Goal: Information Seeking & Learning: Compare options

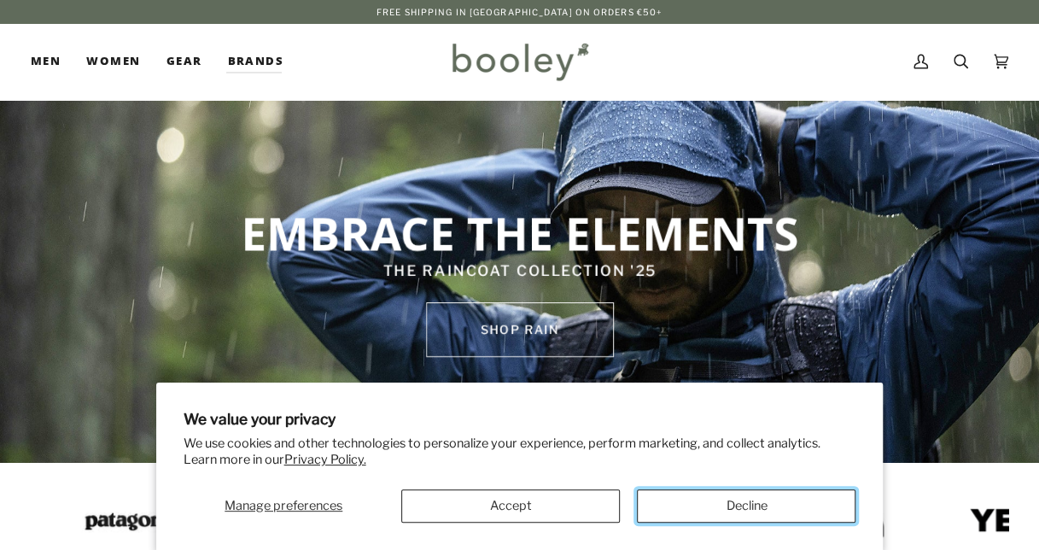
click at [705, 508] on button "Decline" at bounding box center [746, 505] width 218 height 33
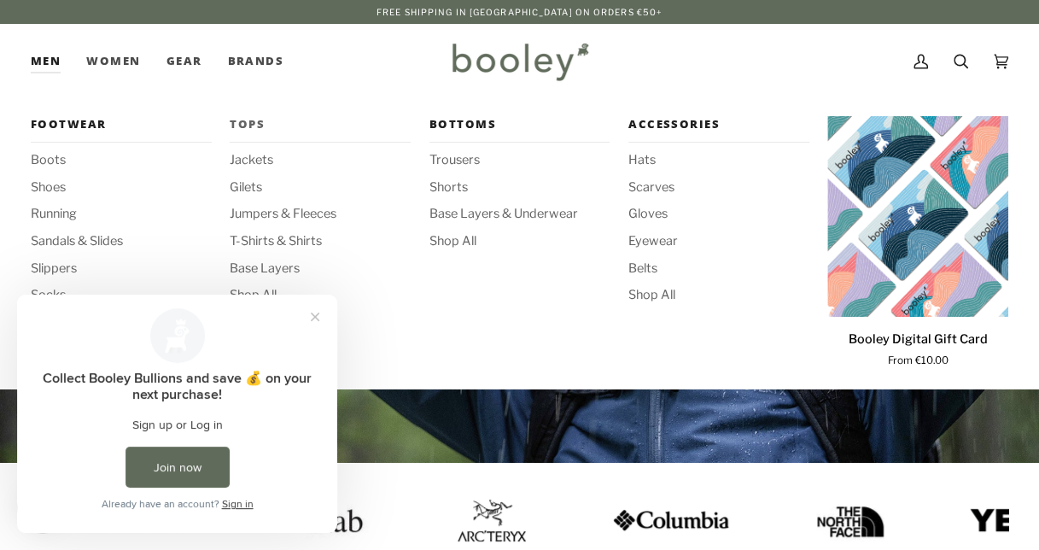
click at [255, 121] on span "Tops" at bounding box center [320, 124] width 181 height 17
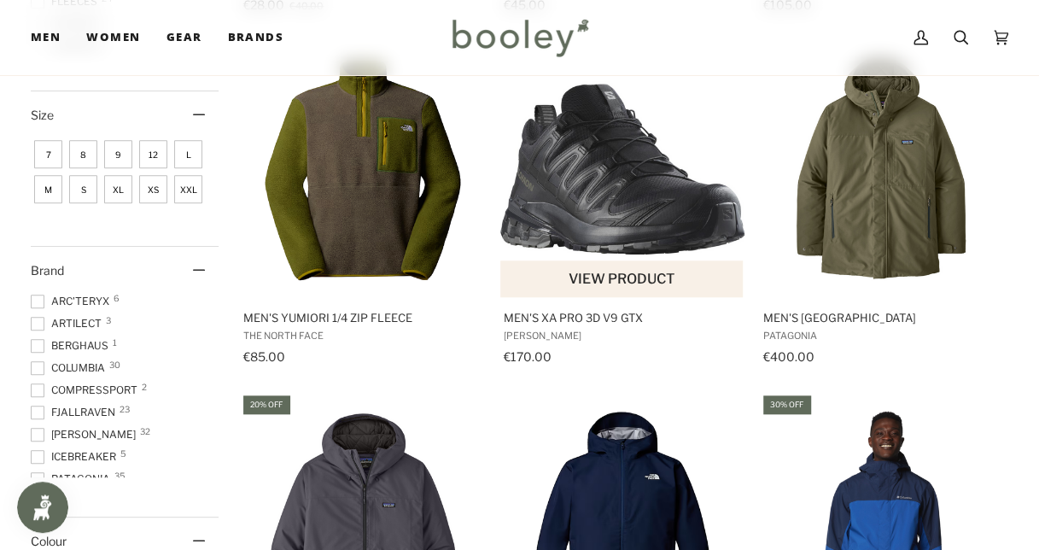
scroll to position [597, 0]
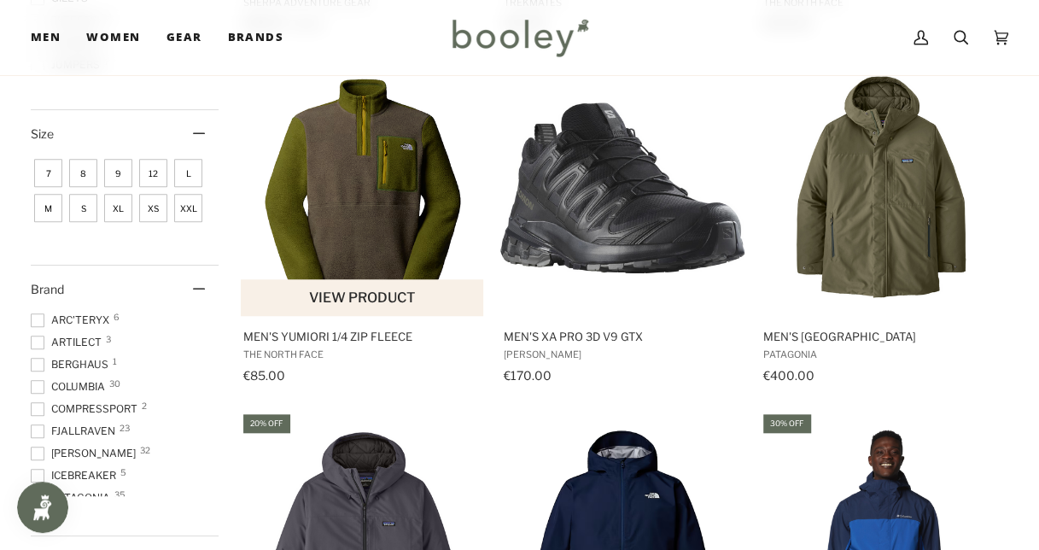
click at [372, 227] on img "Men's Yumiori 1/4 Zip Fleece" at bounding box center [363, 188] width 244 height 244
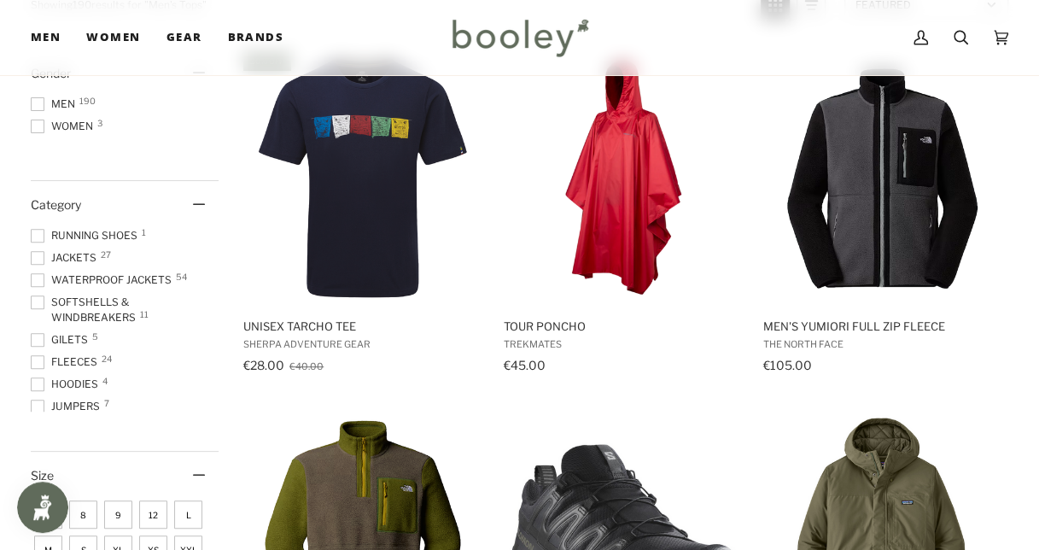
scroll to position [0, 0]
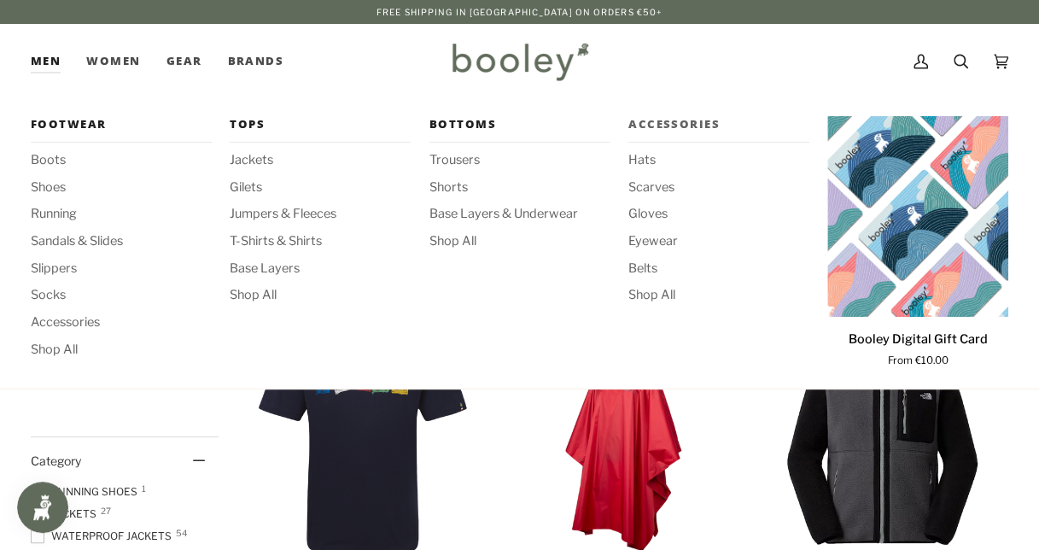
click at [684, 120] on span "Accessories" at bounding box center [718, 124] width 181 height 17
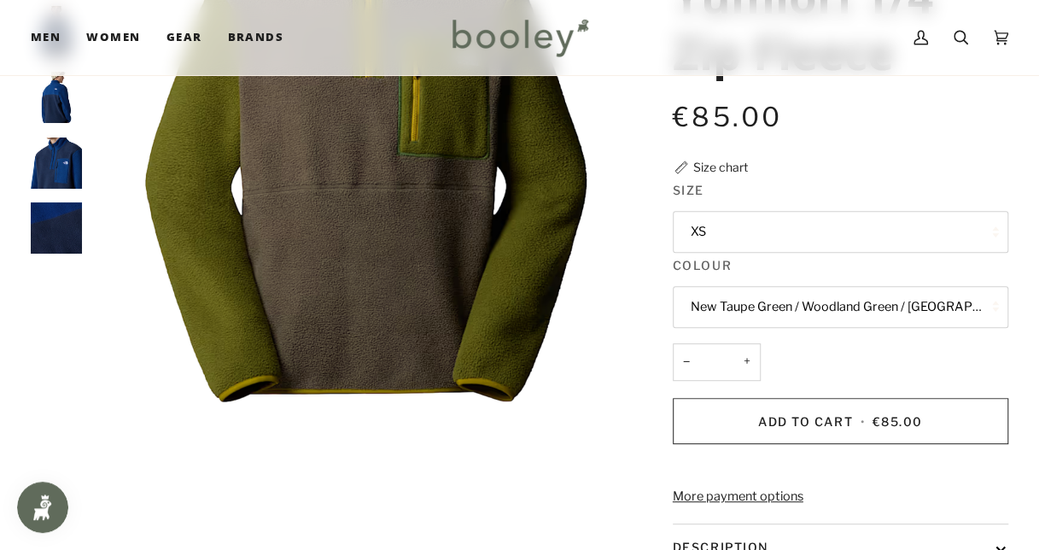
scroll to position [256, 0]
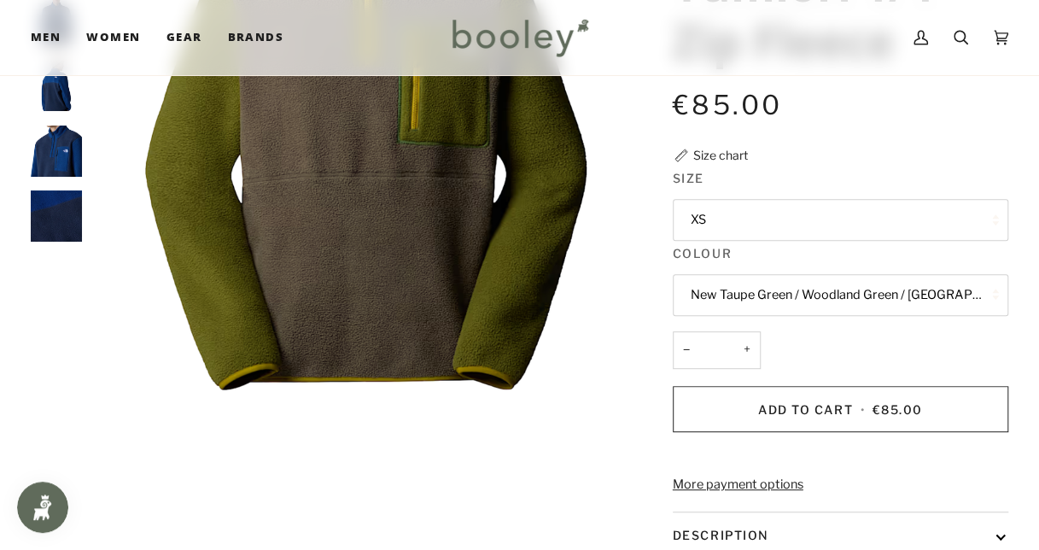
click at [840, 217] on button "XS" at bounding box center [839, 220] width 335 height 42
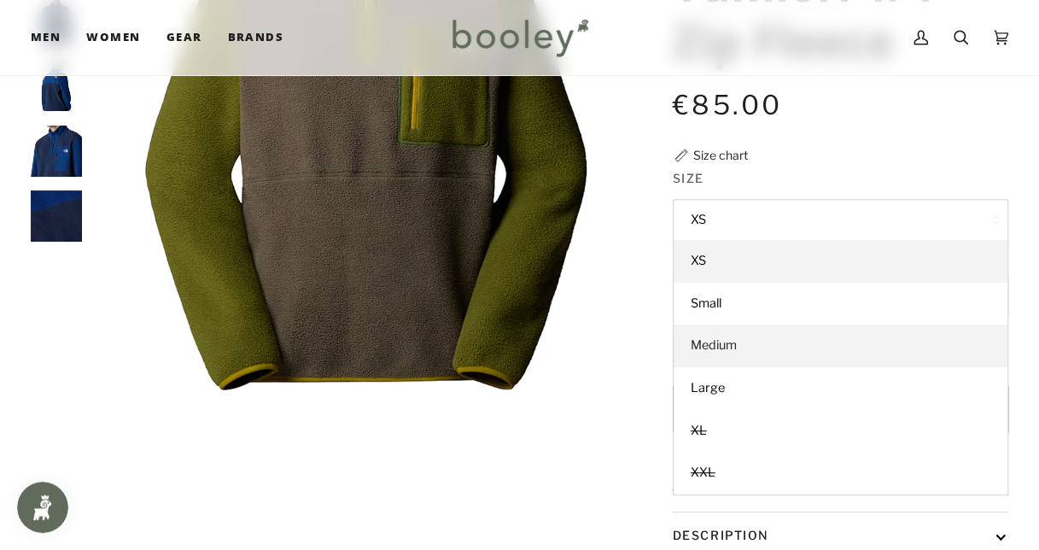
click at [797, 341] on link "Medium" at bounding box center [840, 345] width 334 height 43
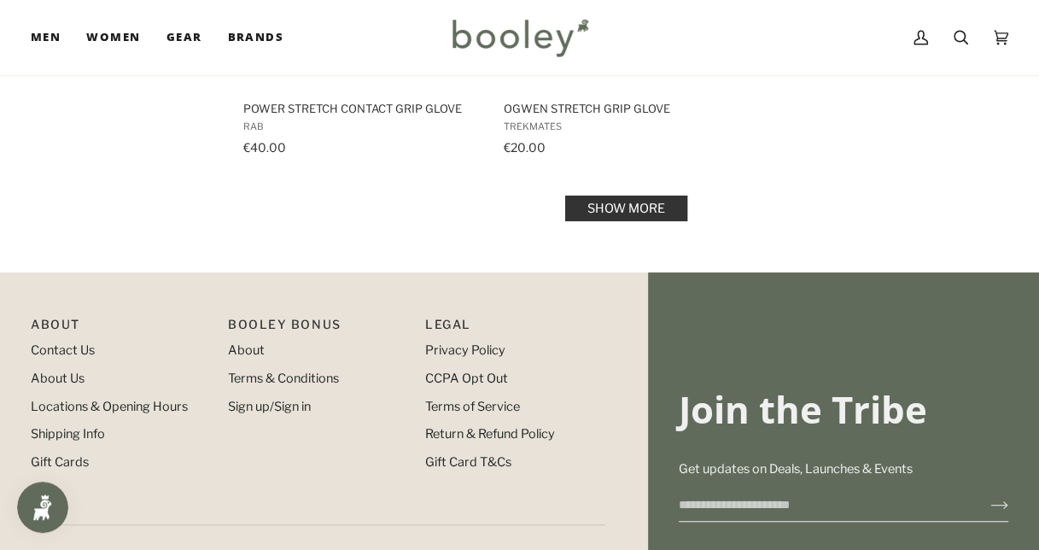
scroll to position [2500, 0]
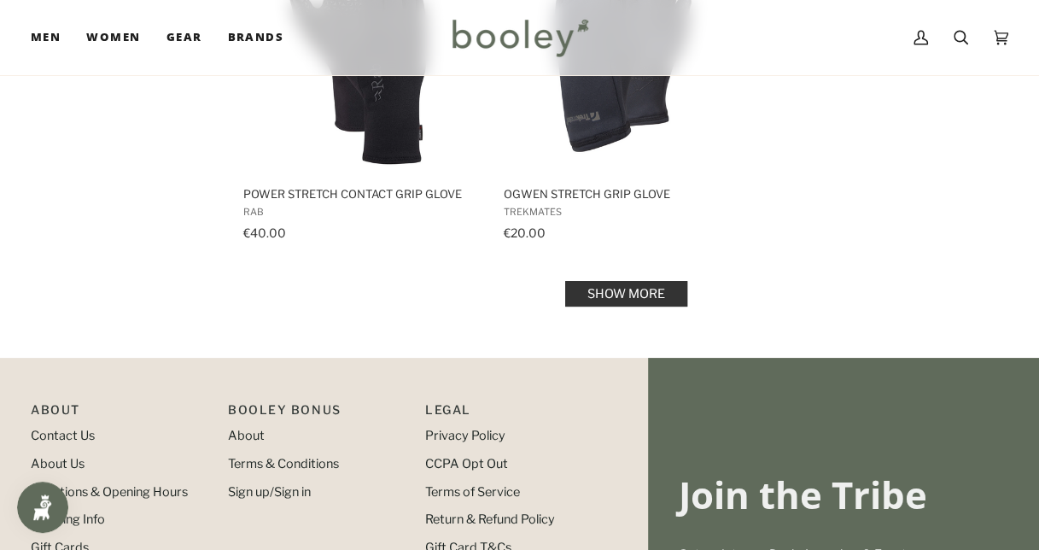
click at [630, 288] on link "Show more" at bounding box center [626, 294] width 122 height 26
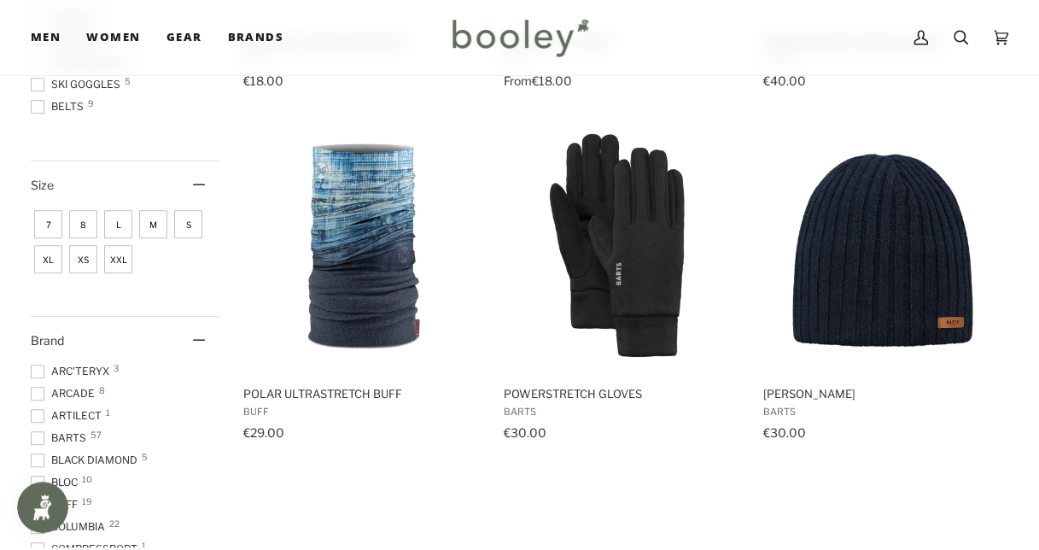
scroll to position [537, 0]
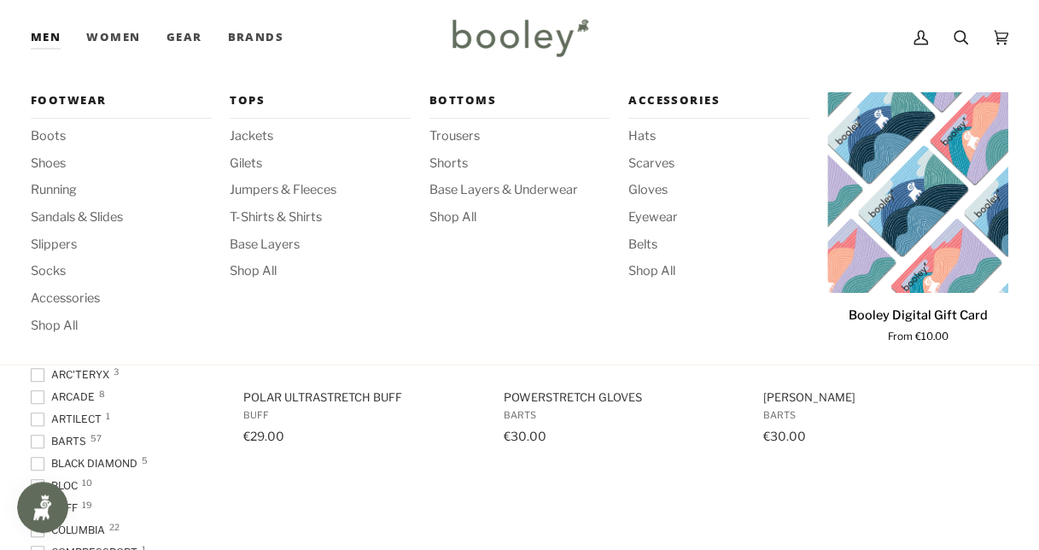
click at [53, 38] on link "Men" at bounding box center [52, 37] width 43 height 75
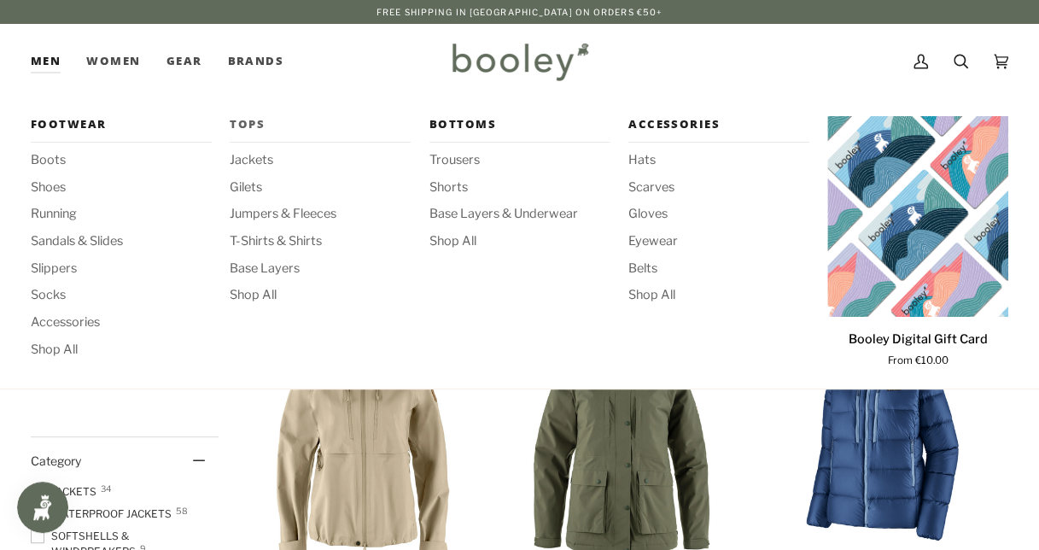
click at [248, 124] on span "Tops" at bounding box center [320, 124] width 181 height 17
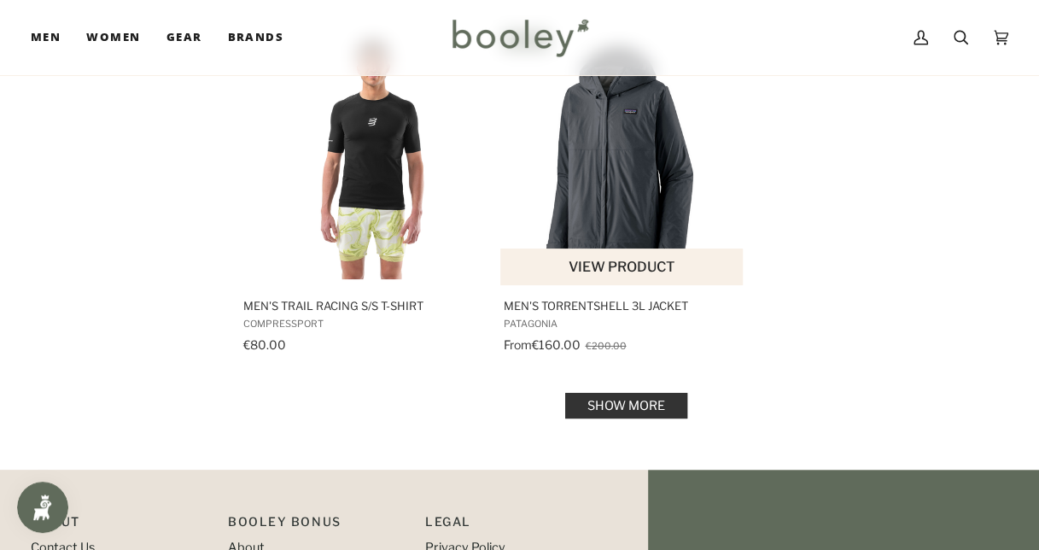
scroll to position [2430, 0]
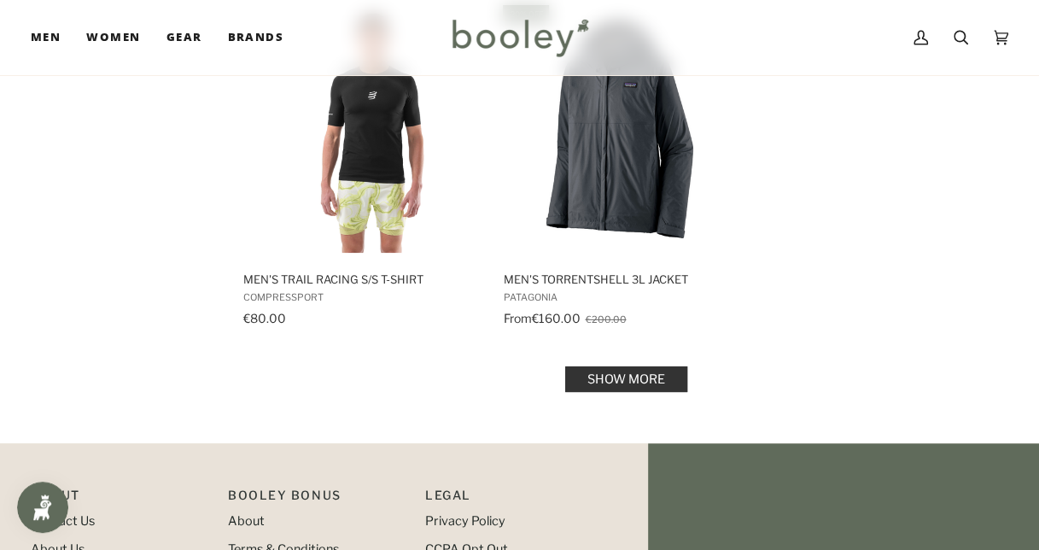
click at [628, 377] on link "Show more" at bounding box center [626, 379] width 122 height 26
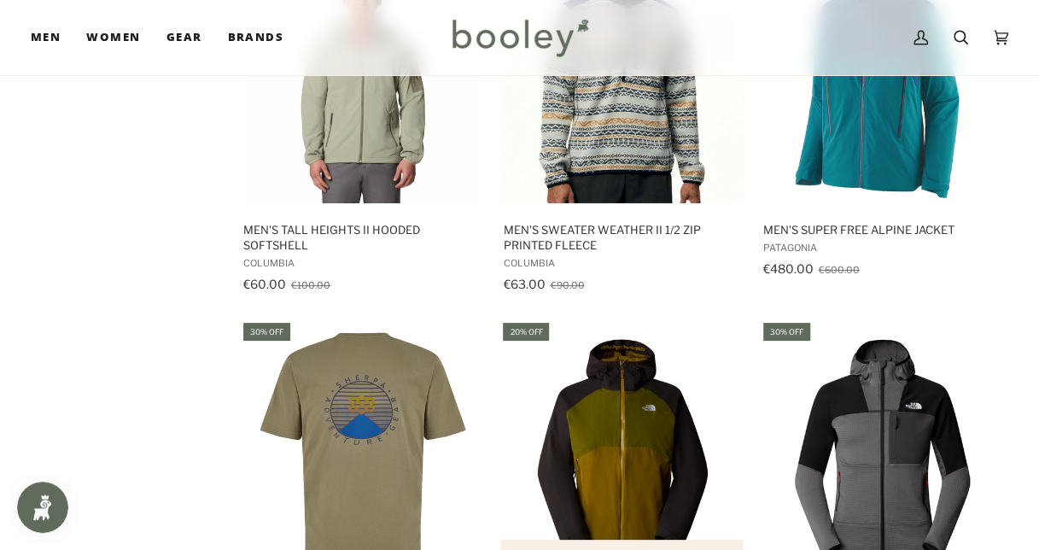
scroll to position [3112, 0]
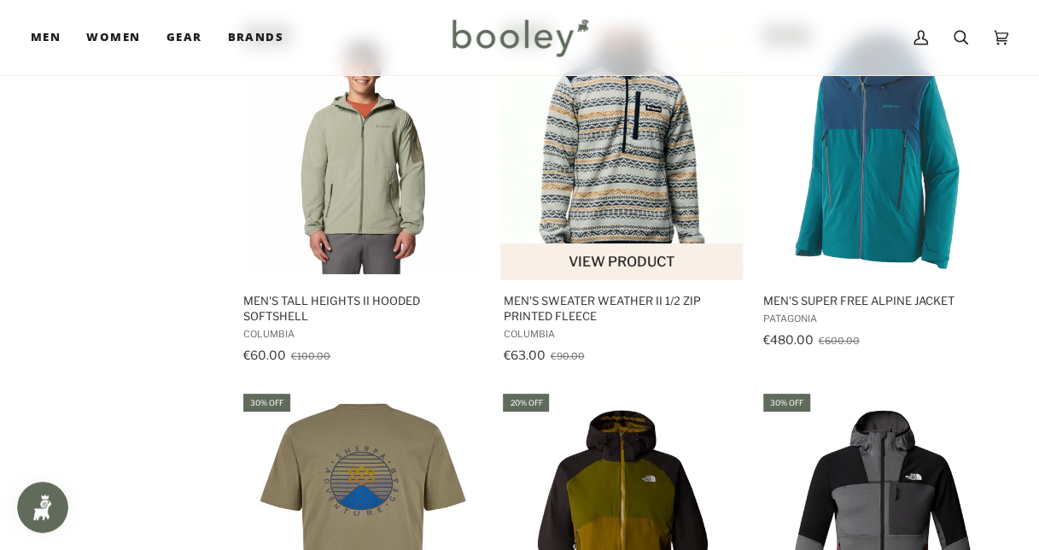
click at [599, 207] on img "Men's Sweater Weather II 1/2 Zip Printed Fleece" at bounding box center [622, 152] width 244 height 244
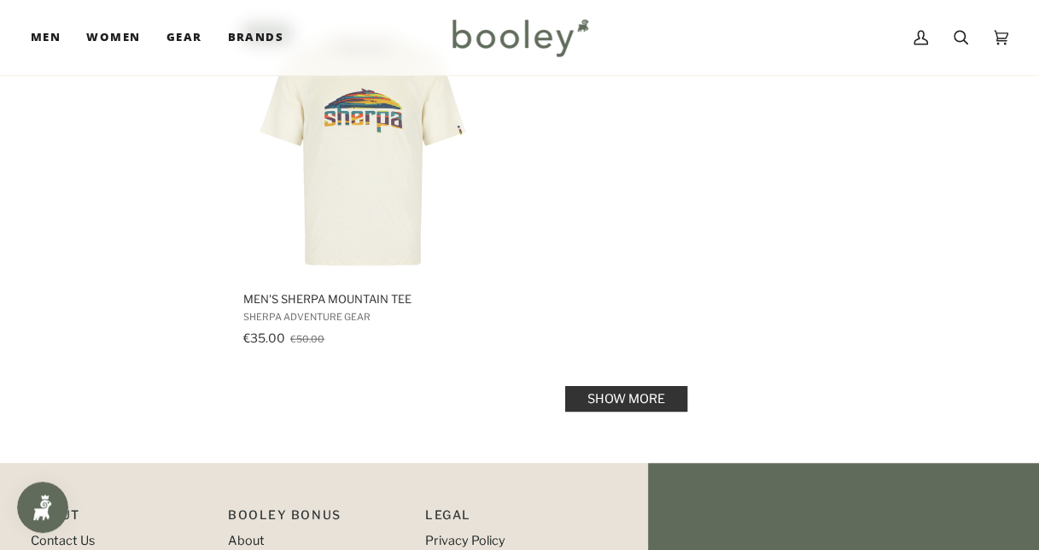
scroll to position [4990, 0]
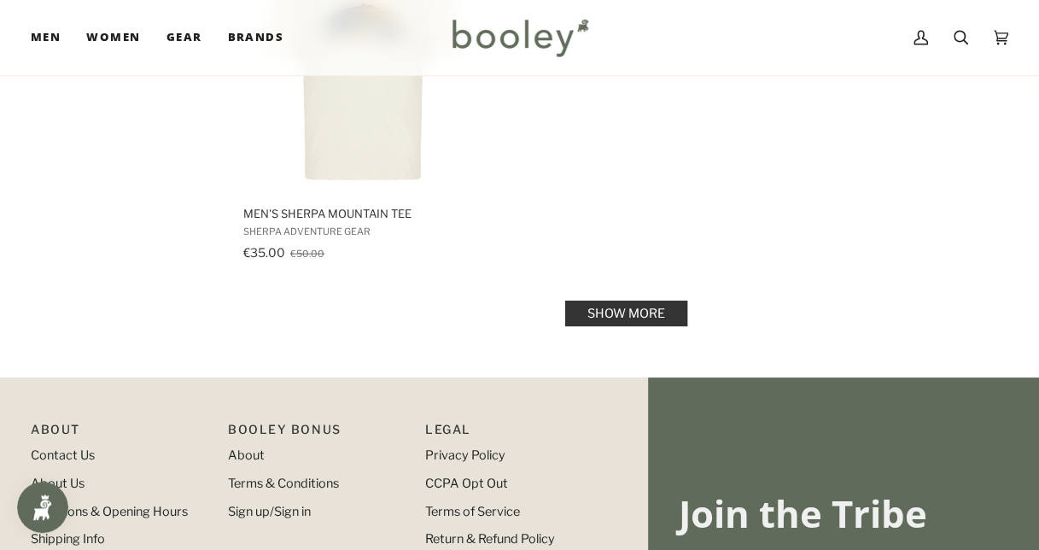
click at [659, 305] on link "Show more" at bounding box center [626, 313] width 122 height 26
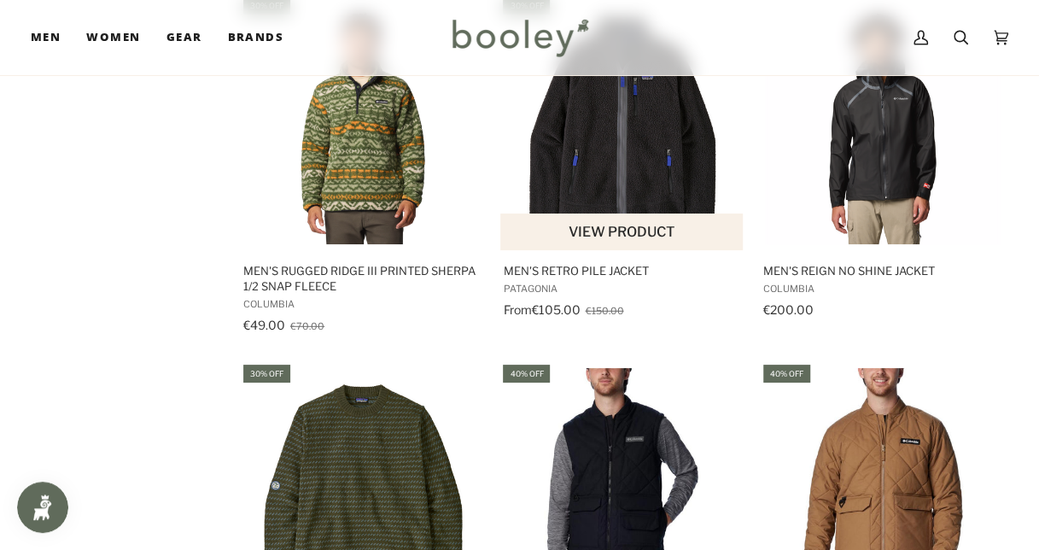
scroll to position [5331, 0]
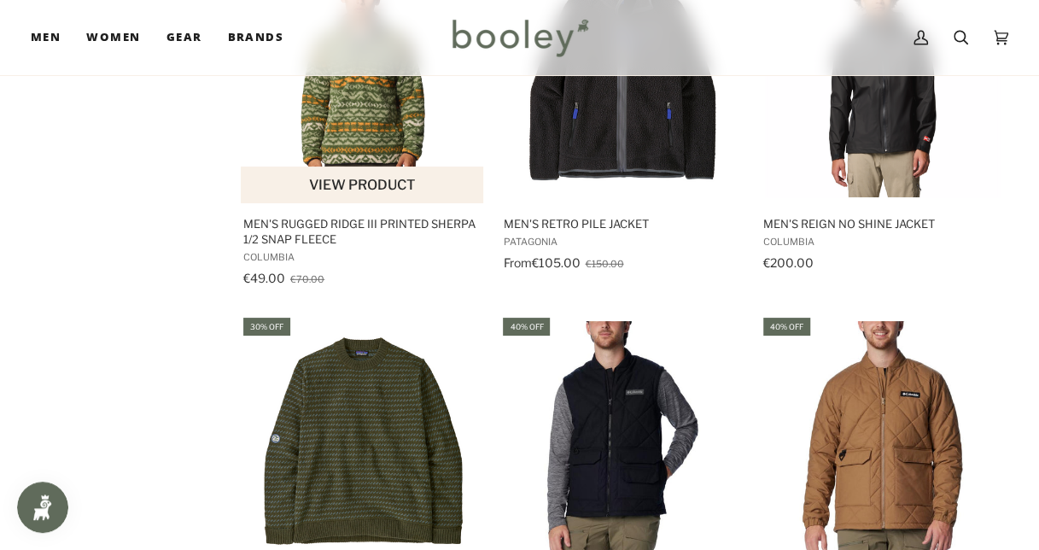
click at [328, 137] on img "Men's Rugged Ridge III Printed Sherpa 1/2 Snap Fleece" at bounding box center [363, 75] width 244 height 244
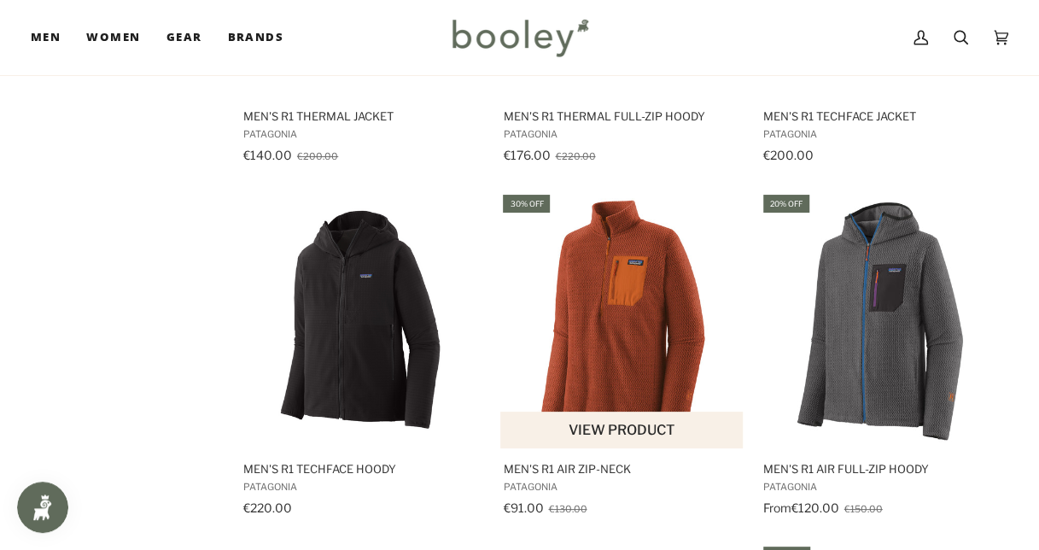
scroll to position [6184, 0]
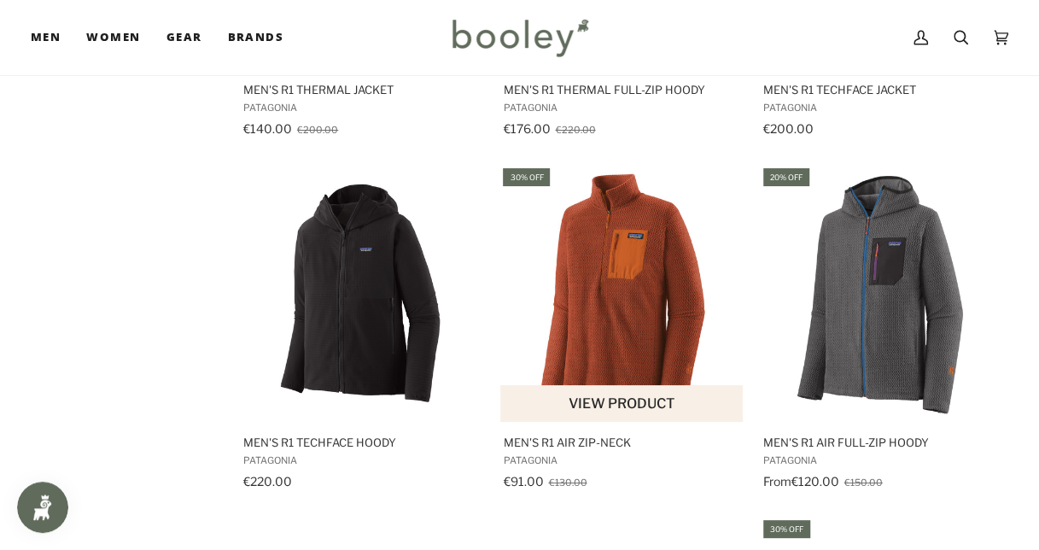
click at [605, 266] on img "Men's R1 Air Zip-Neck" at bounding box center [622, 294] width 244 height 244
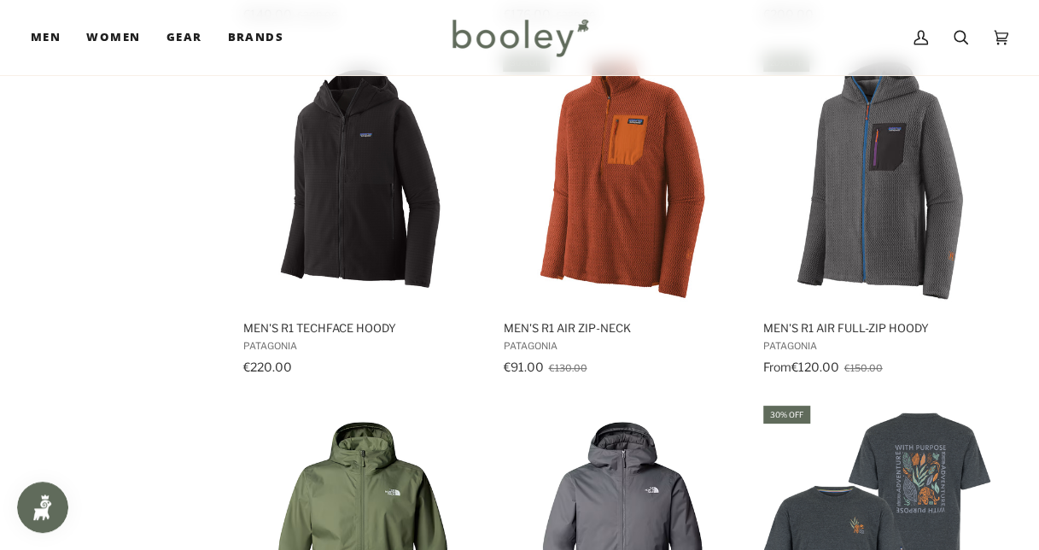
scroll to position [6270, 0]
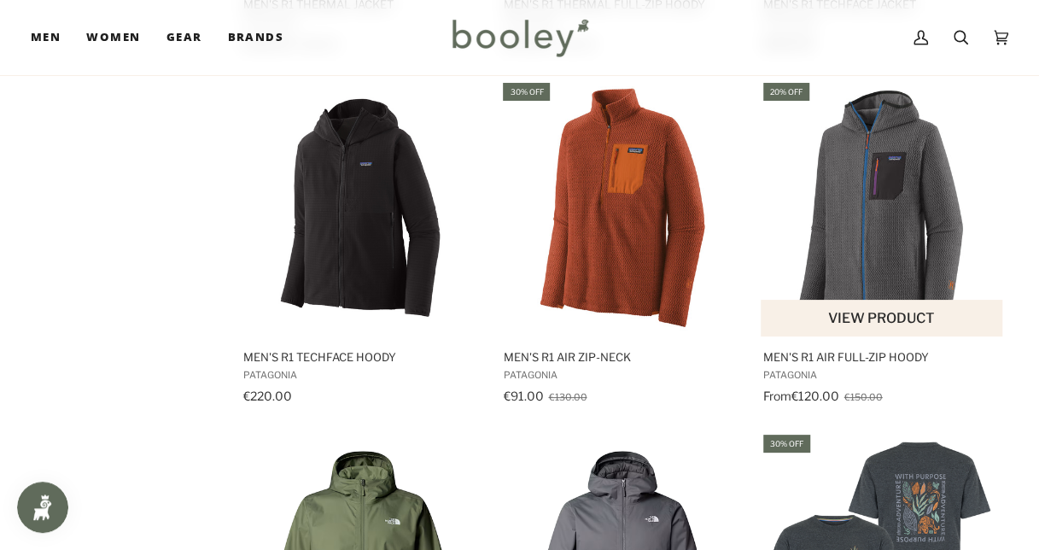
click at [891, 236] on img "Men's R1 Air Full-Zip Hoody" at bounding box center [882, 208] width 244 height 244
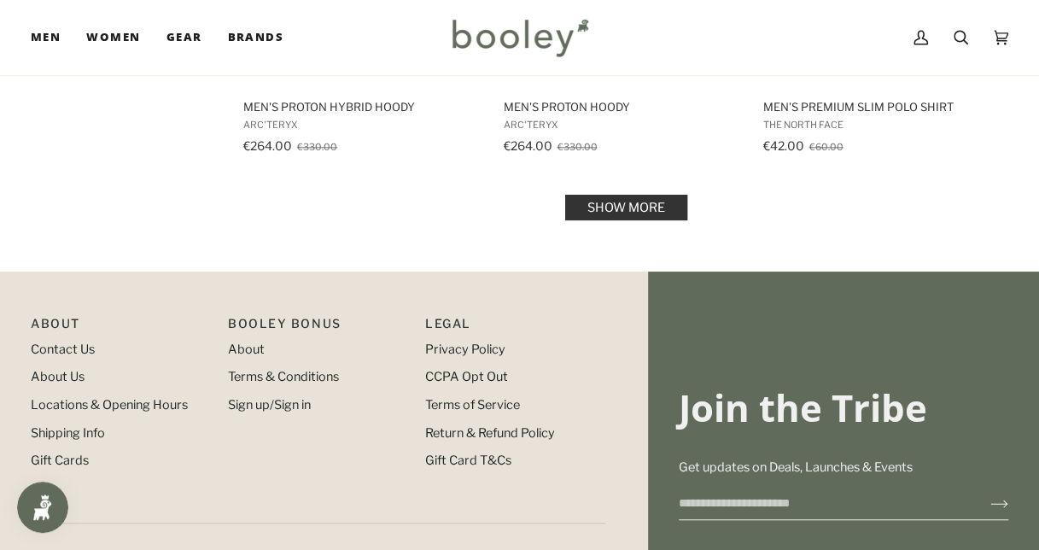
scroll to position [7123, 0]
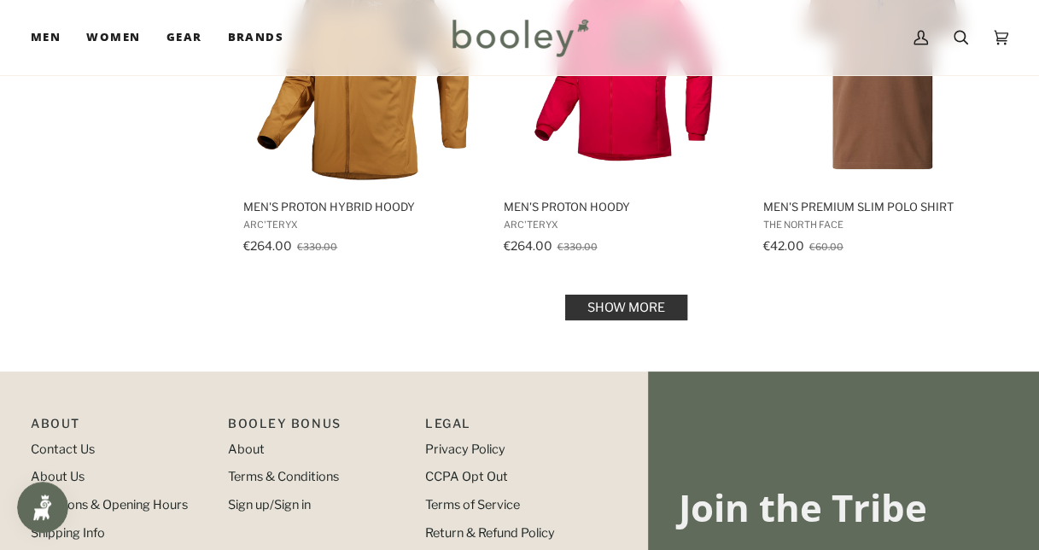
click at [655, 301] on link "Show more" at bounding box center [626, 307] width 122 height 26
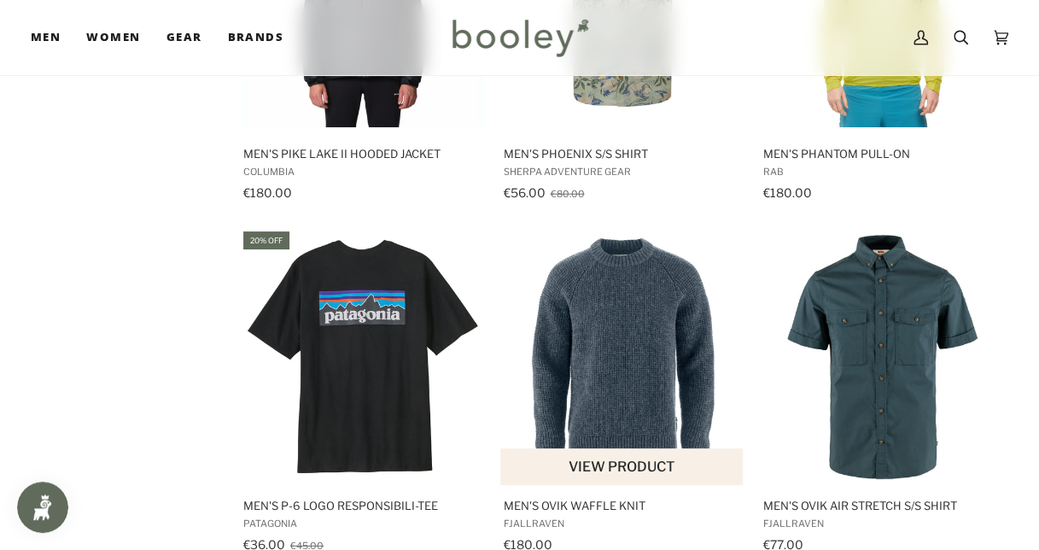
scroll to position [8318, 0]
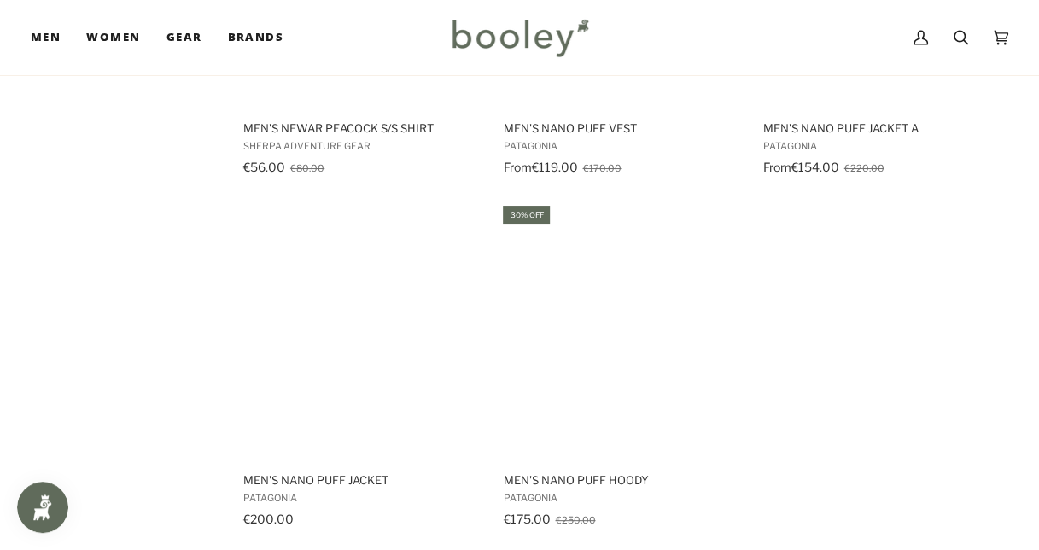
scroll to position [9513, 0]
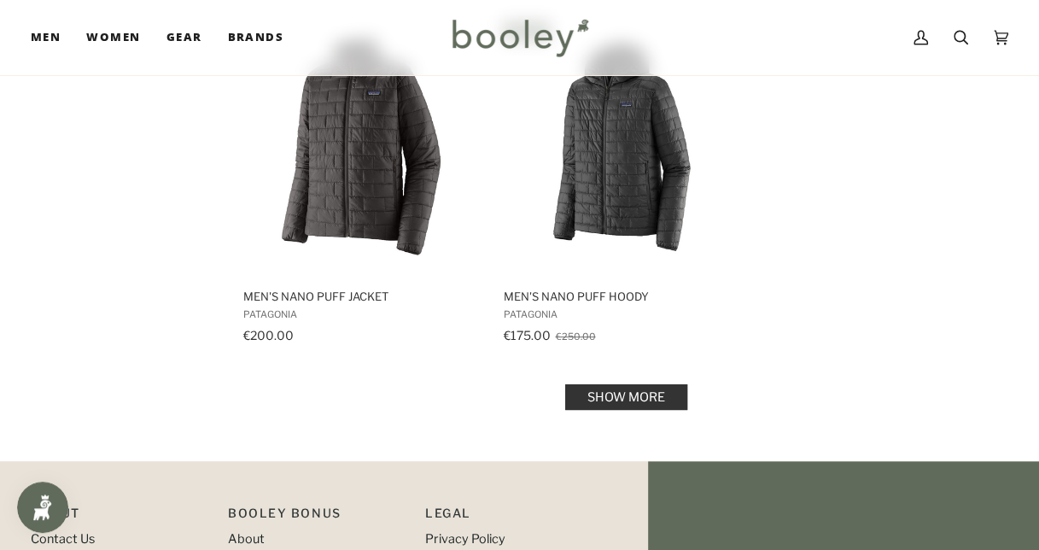
click at [619, 384] on link "Show more" at bounding box center [626, 397] width 122 height 26
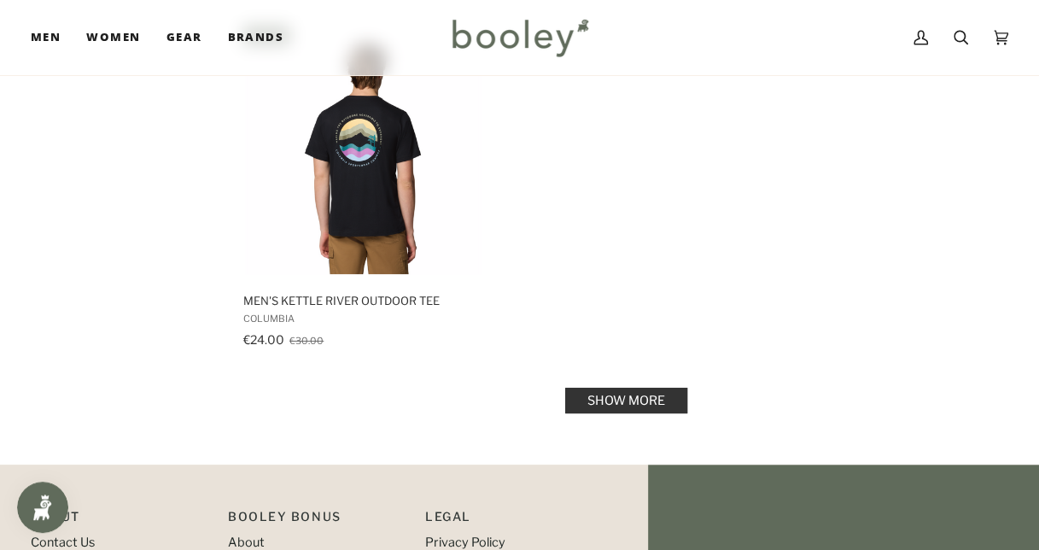
scroll to position [12158, 0]
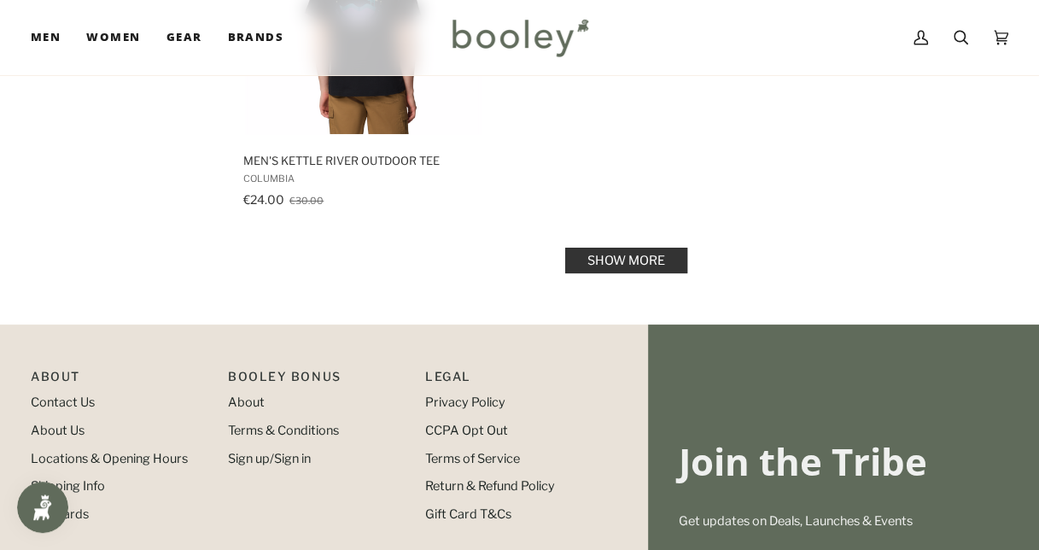
click at [635, 247] on link "Show more" at bounding box center [626, 260] width 122 height 26
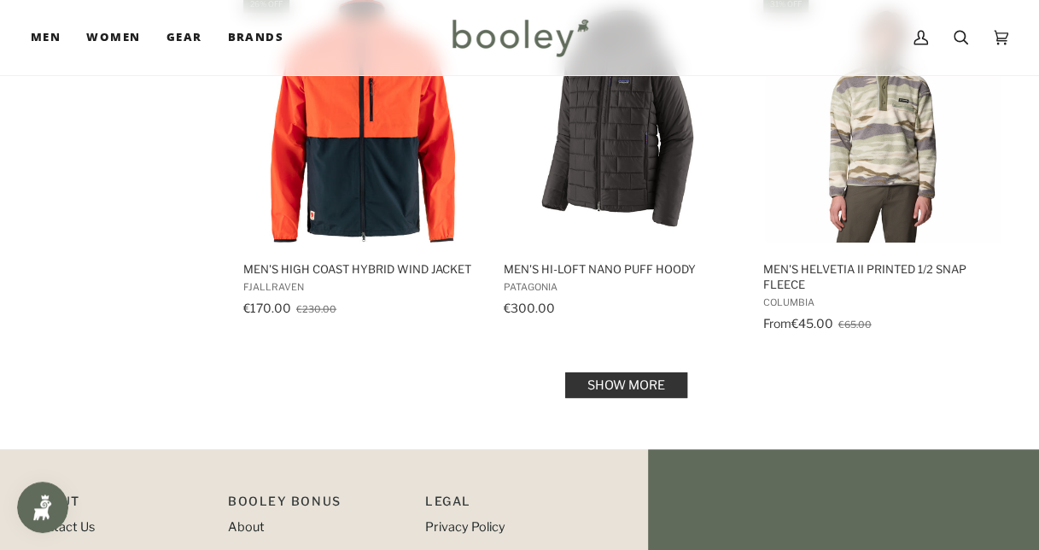
scroll to position [14292, 0]
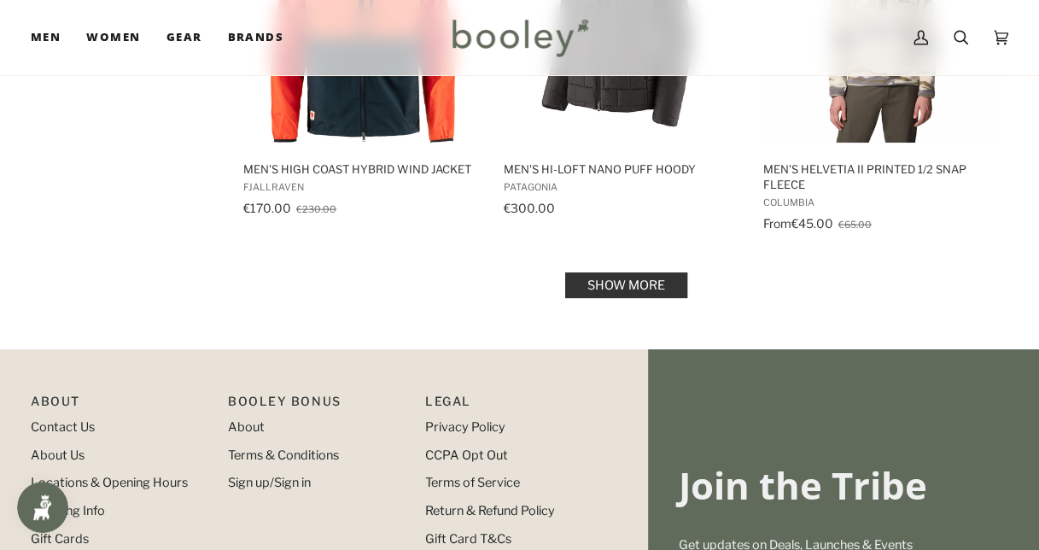
click at [655, 273] on link "Show more" at bounding box center [626, 285] width 122 height 26
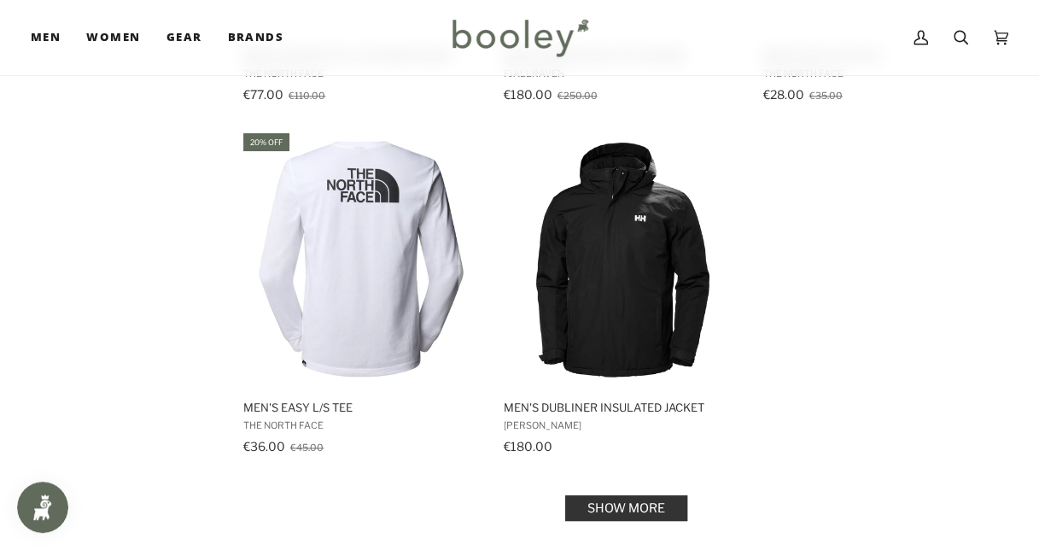
scroll to position [16766, 0]
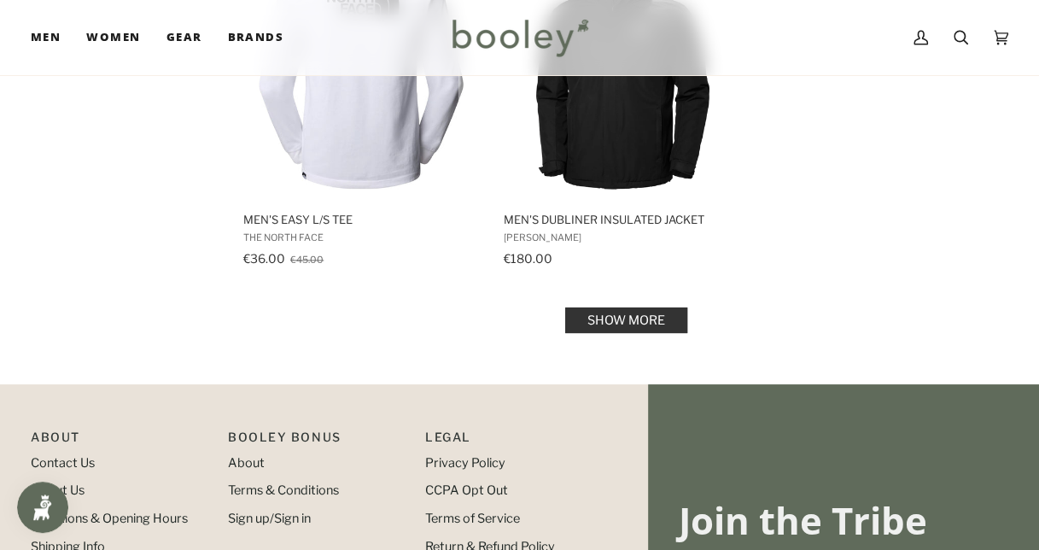
click at [653, 309] on link "Show more" at bounding box center [626, 320] width 122 height 26
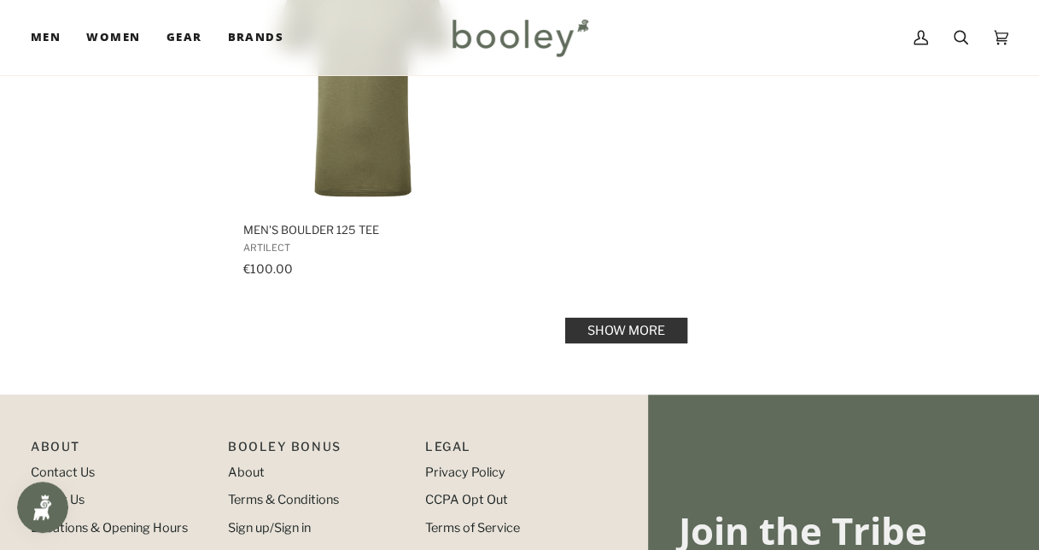
scroll to position [19326, 0]
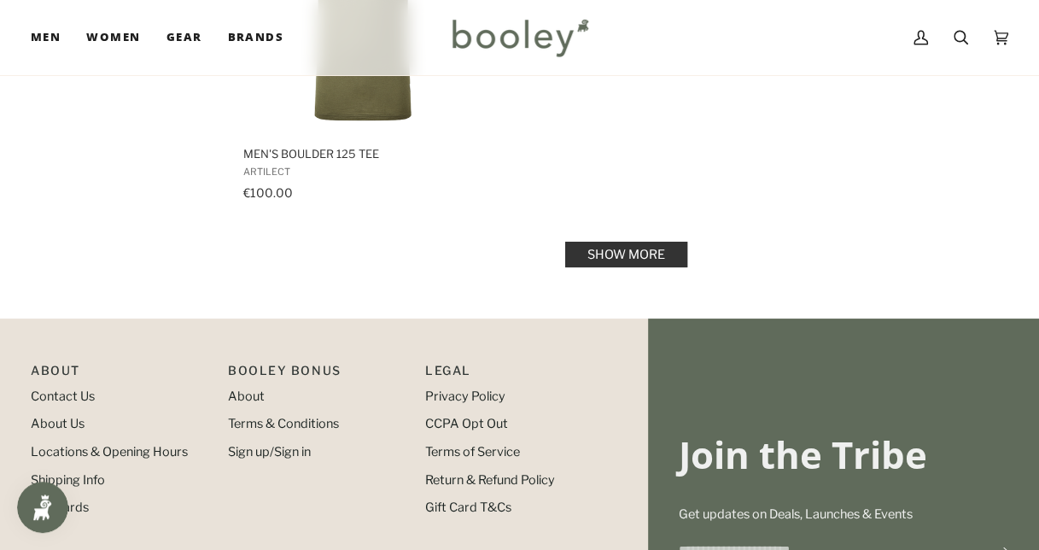
click at [666, 242] on link "Show more" at bounding box center [626, 255] width 122 height 26
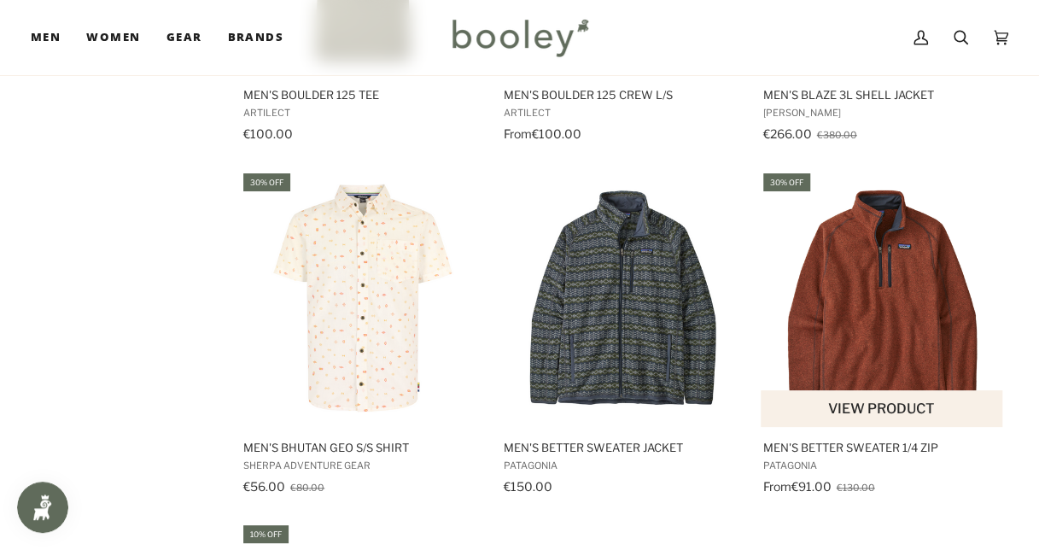
scroll to position [19412, 0]
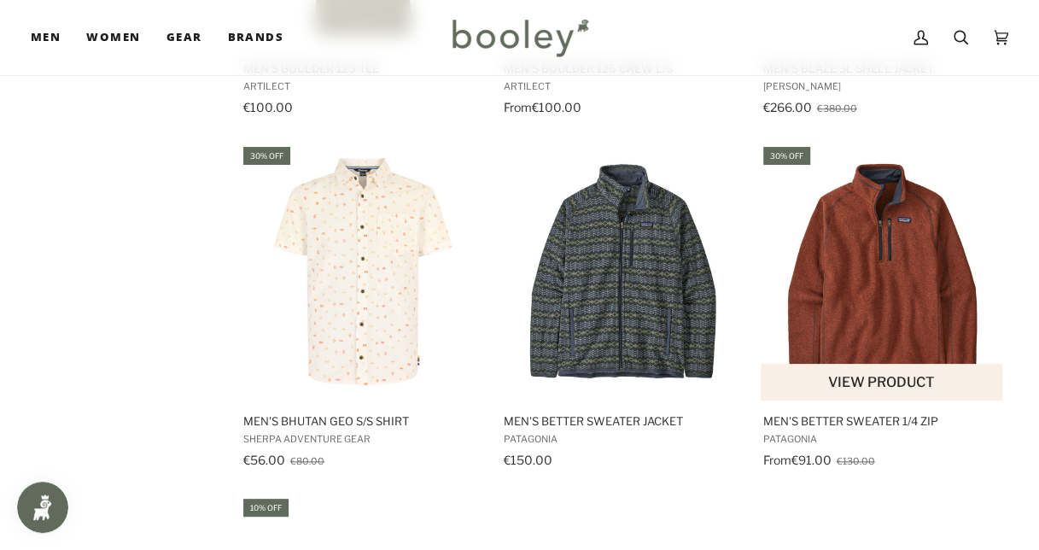
click at [868, 281] on img "Men's Better Sweater 1/4 Zip" at bounding box center [882, 272] width 244 height 244
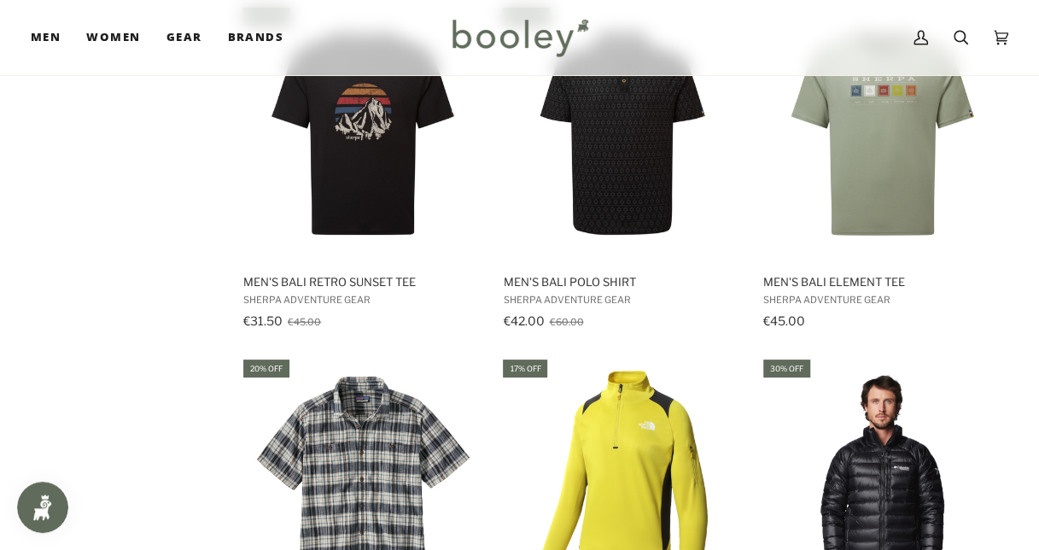
scroll to position [20863, 0]
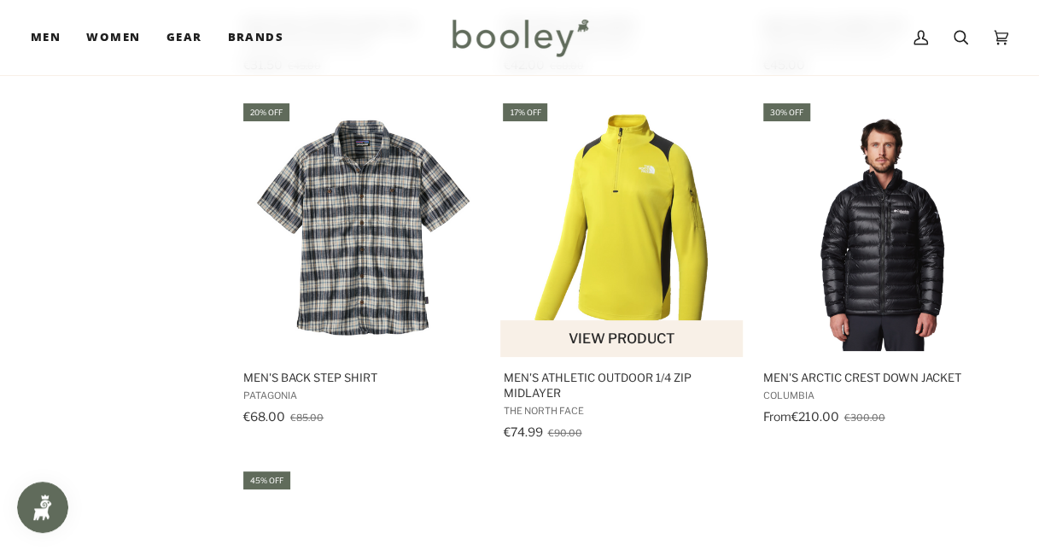
click at [597, 213] on img "Men's Athletic Outdoor 1/4 Zip Midlayer" at bounding box center [622, 229] width 244 height 244
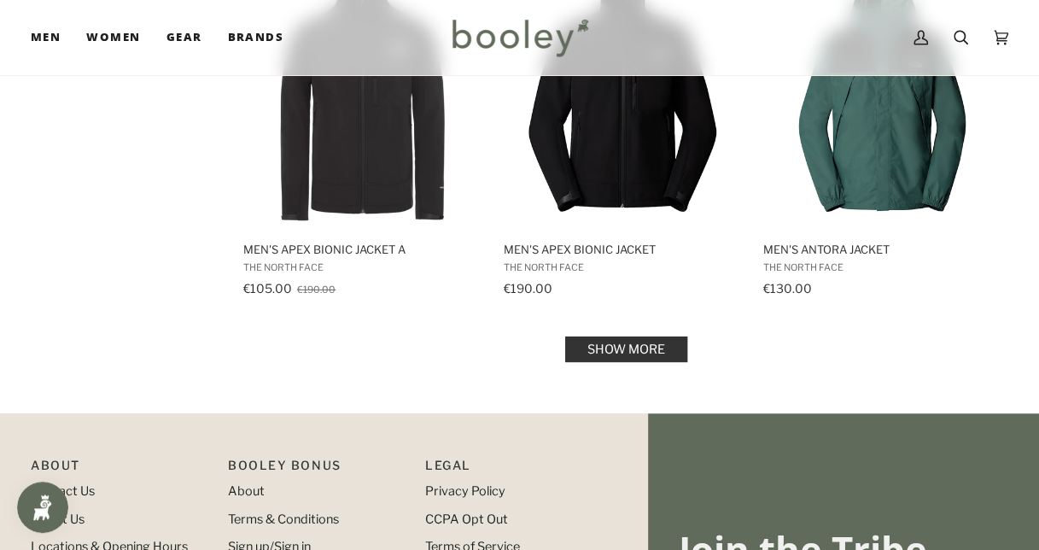
scroll to position [21375, 0]
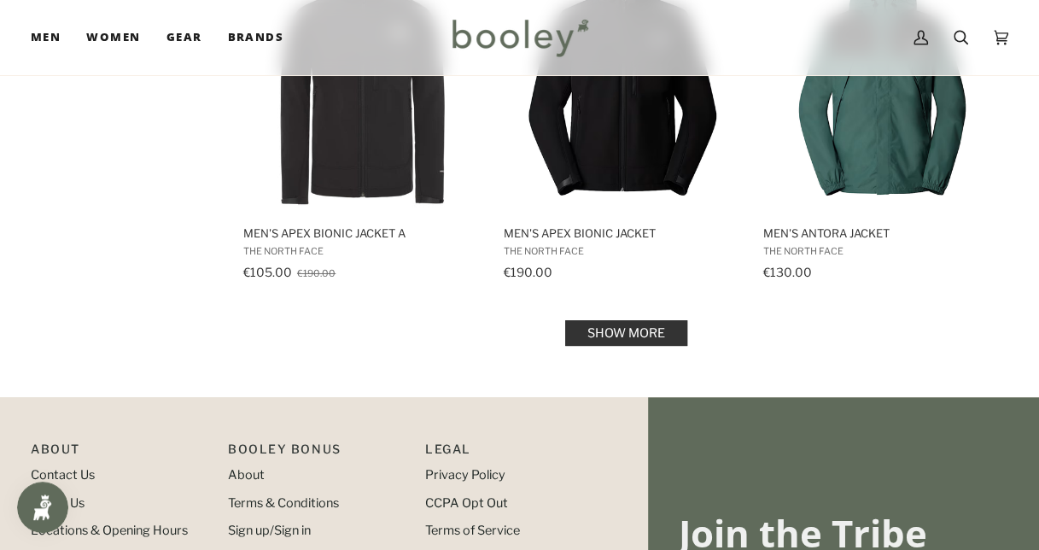
click at [645, 320] on link "Show more" at bounding box center [626, 333] width 122 height 26
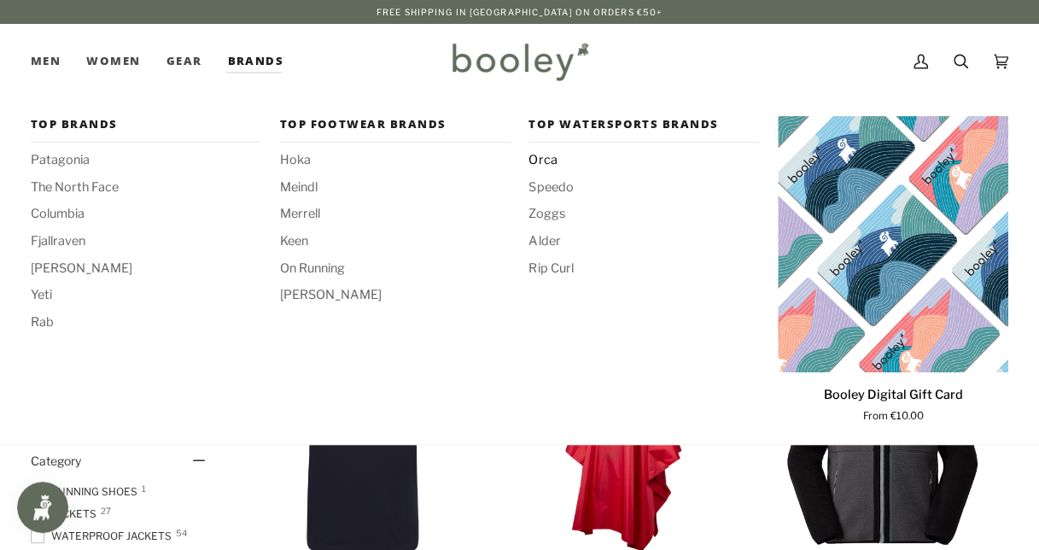
click at [550, 163] on span "Orca" at bounding box center [643, 160] width 230 height 19
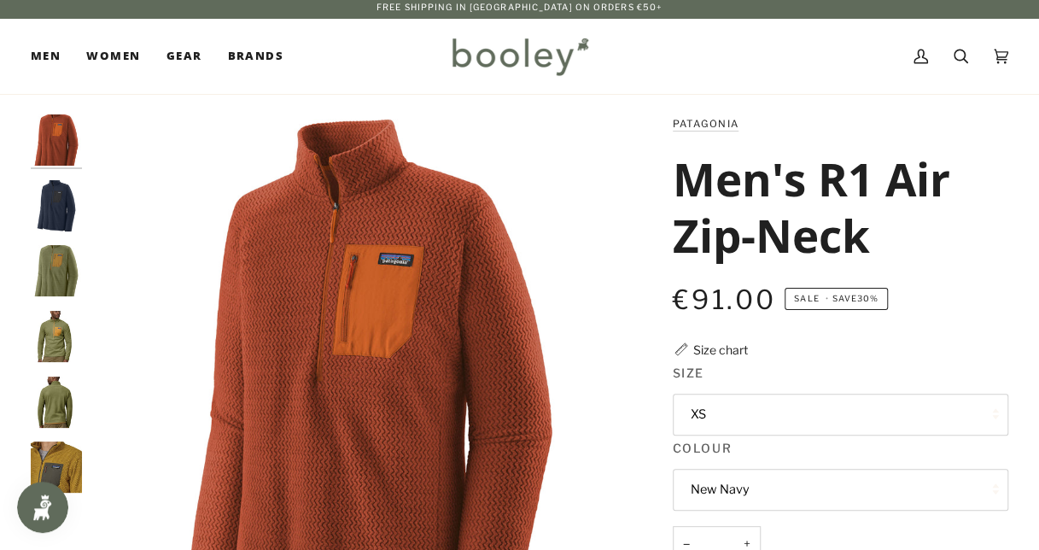
scroll to position [85, 0]
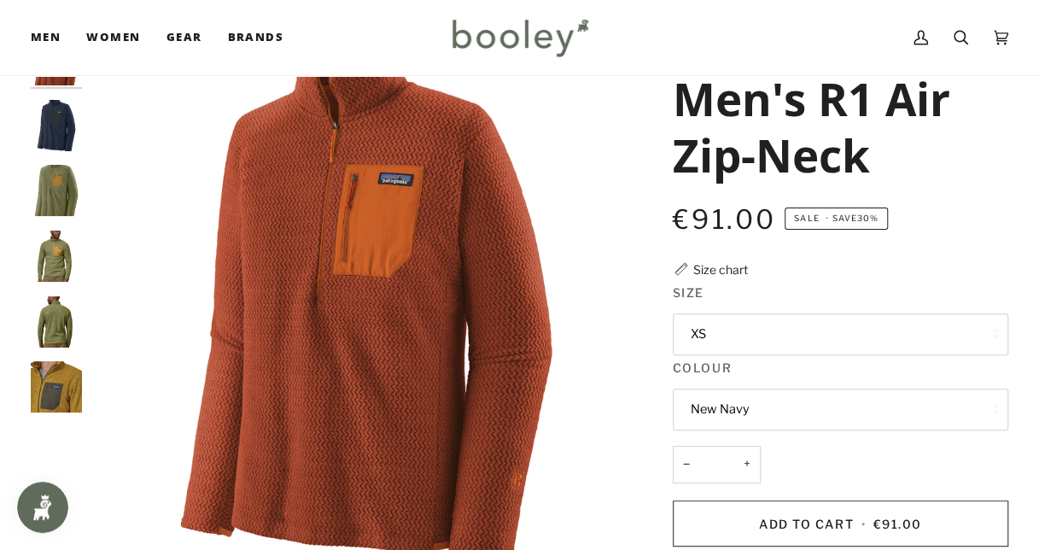
click at [772, 411] on button "New Navy" at bounding box center [839, 409] width 335 height 42
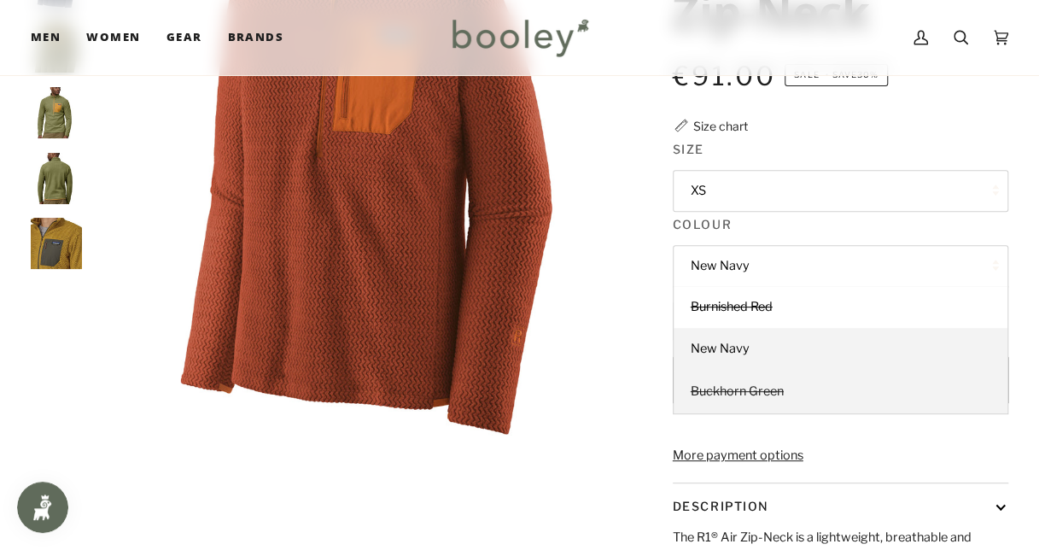
scroll to position [256, 0]
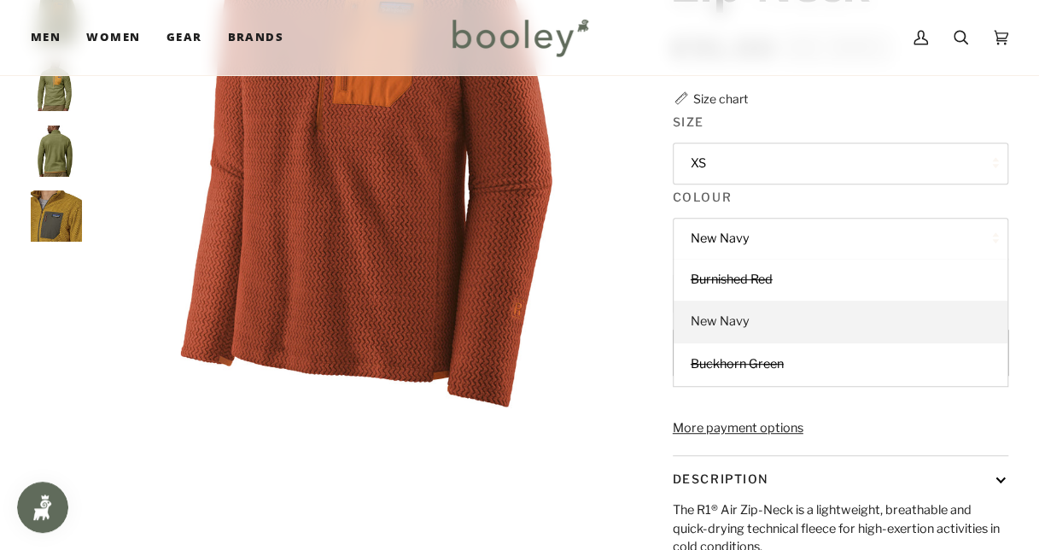
click at [728, 317] on span "New Navy" at bounding box center [719, 320] width 59 height 15
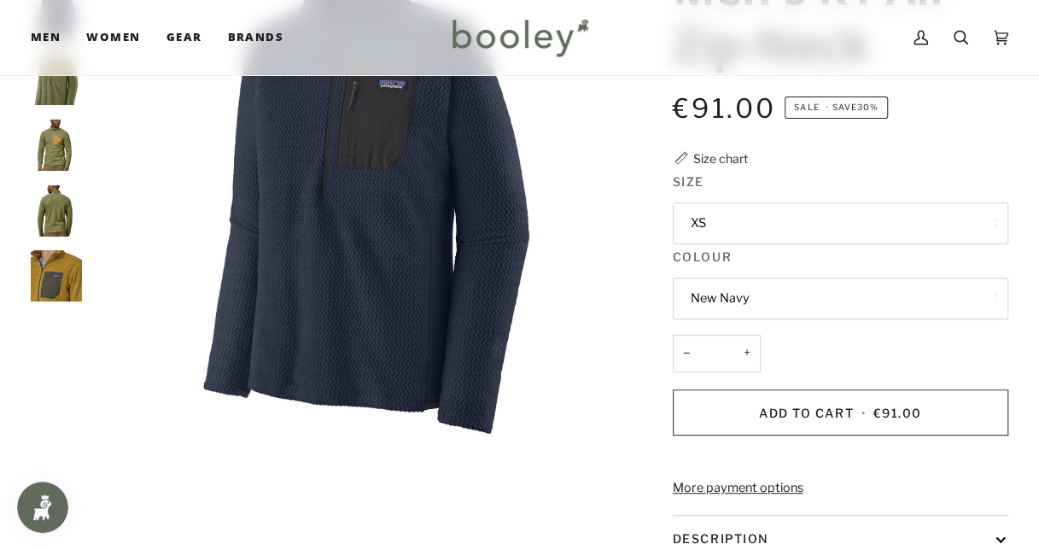
scroll to position [171, 0]
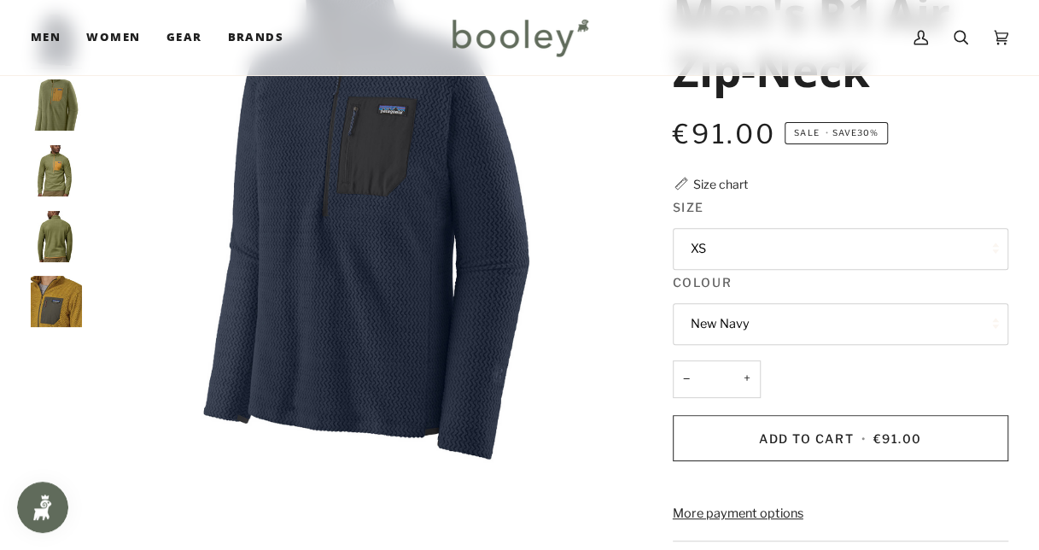
click at [777, 331] on button "New Navy" at bounding box center [839, 324] width 335 height 42
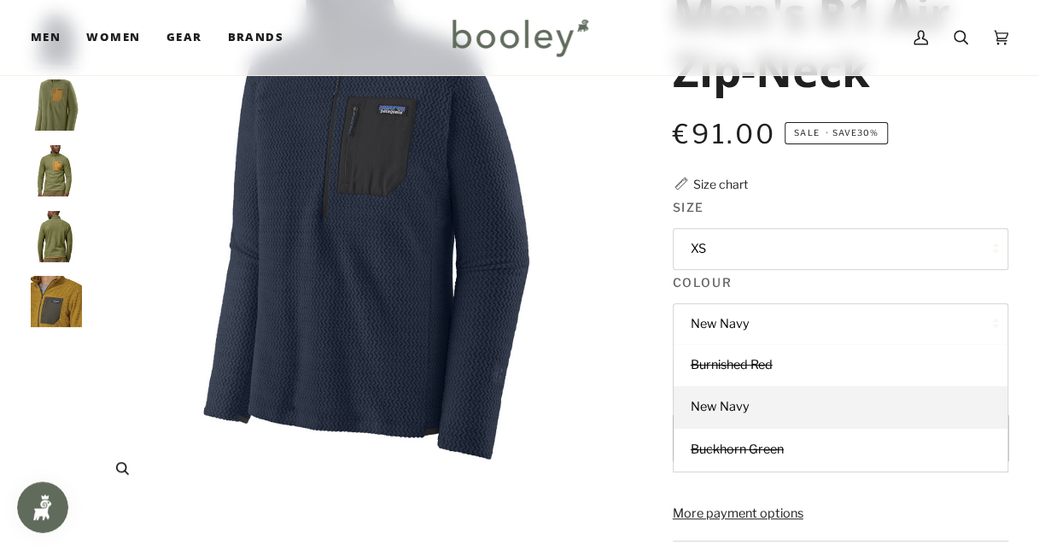
click at [635, 363] on img "Patagonia Men's R1 Air Zip-Neck New Navy - Booley Galway" at bounding box center [365, 224] width 551 height 551
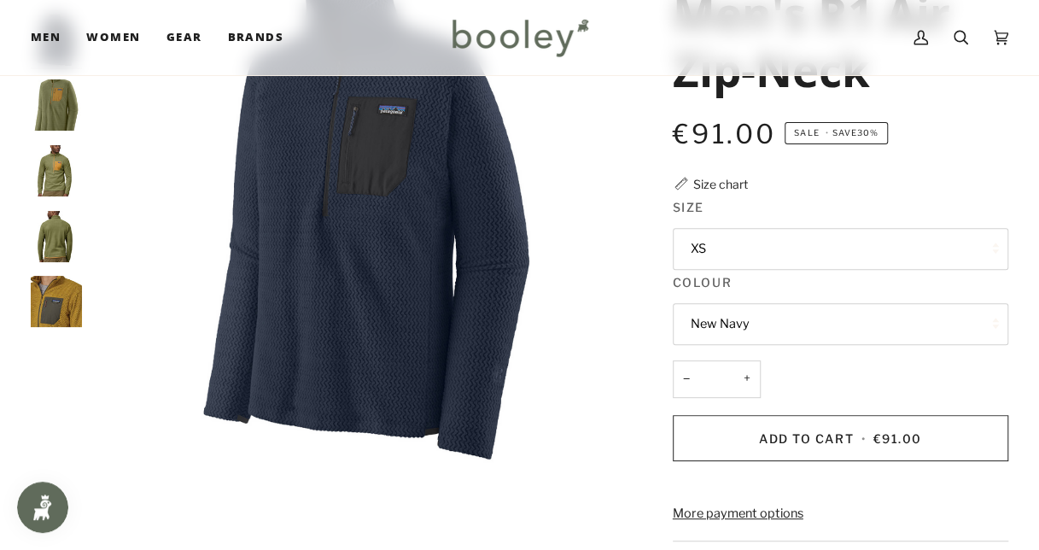
click at [760, 323] on button "New Navy" at bounding box center [839, 324] width 335 height 42
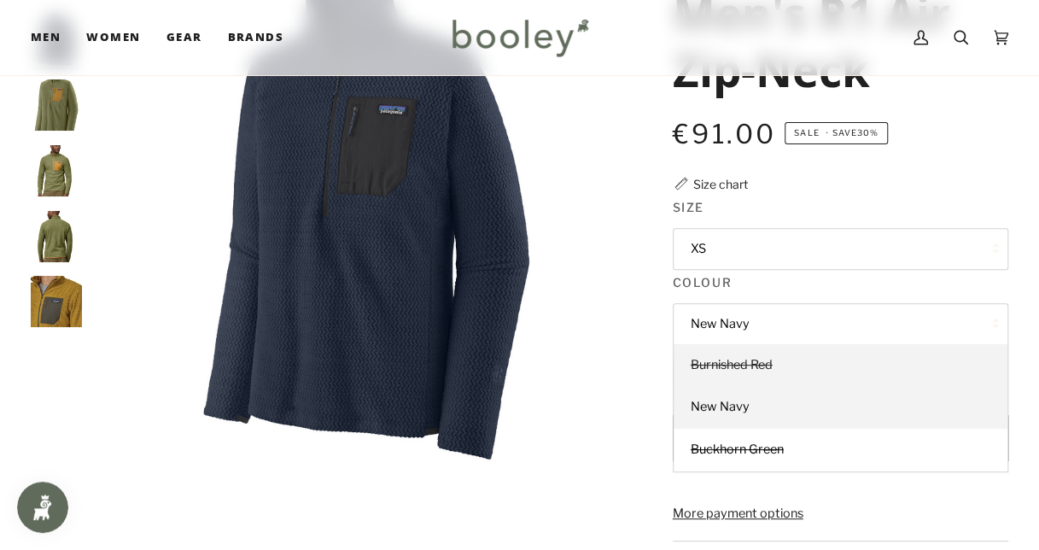
click at [756, 360] on span "Burnished Red" at bounding box center [731, 364] width 82 height 15
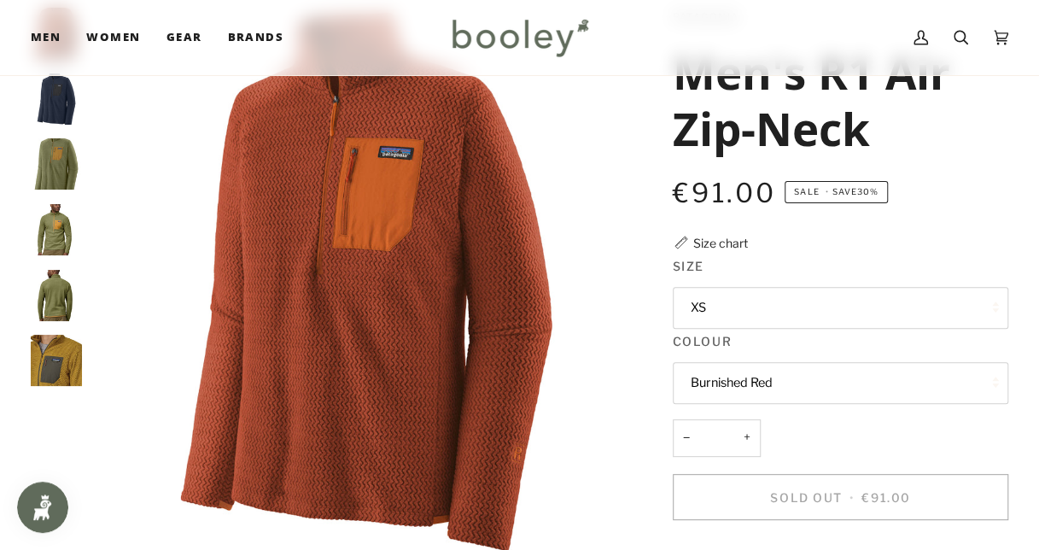
scroll to position [85, 0]
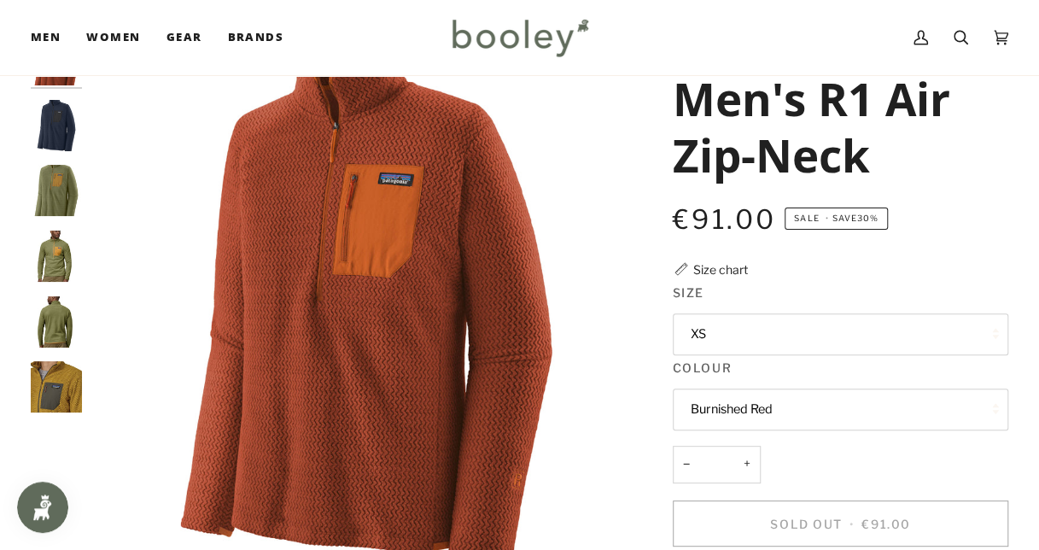
click at [754, 399] on button "Burnished Red" at bounding box center [839, 409] width 335 height 42
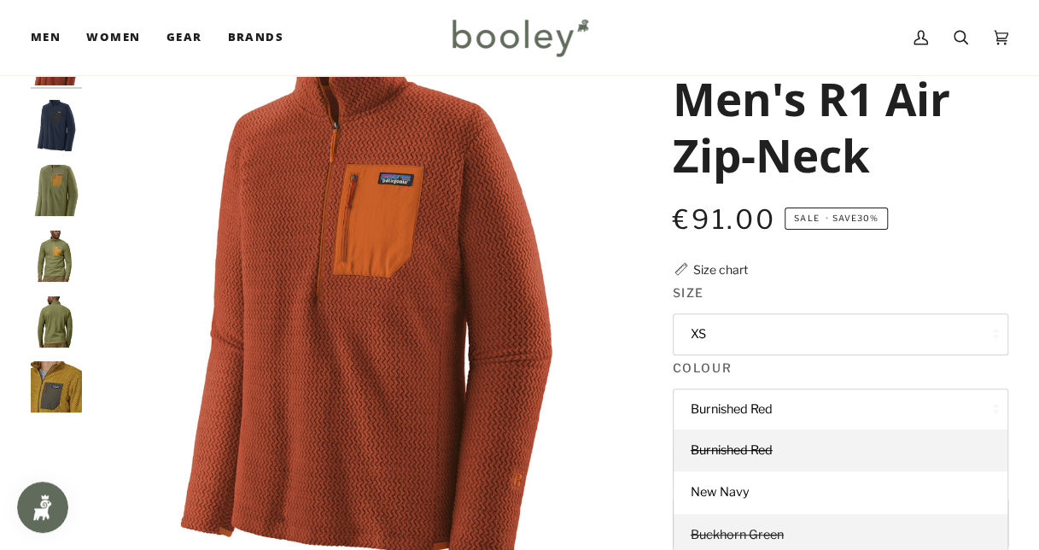
click at [727, 524] on link "Buckhorn Green" at bounding box center [840, 535] width 334 height 43
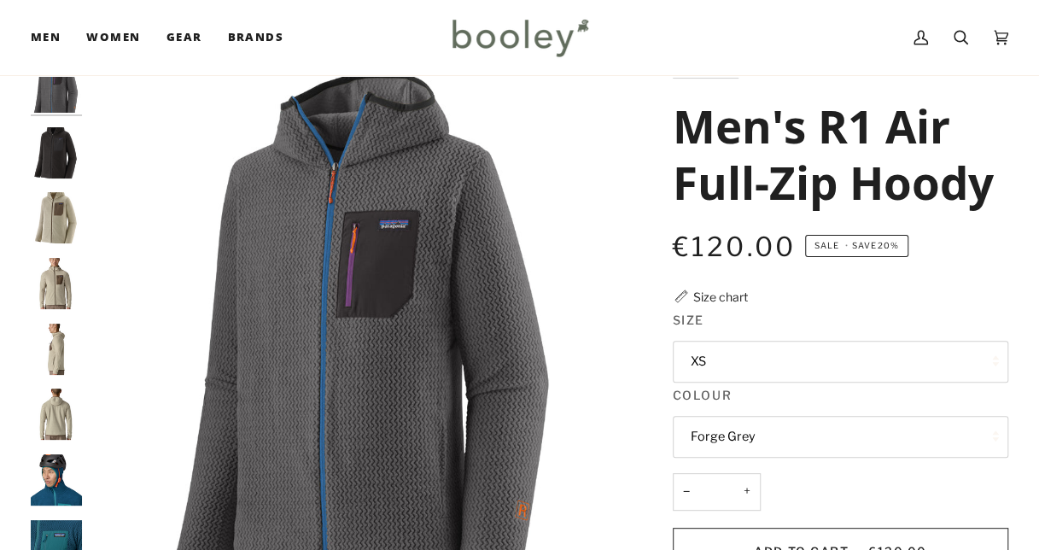
scroll to position [85, 0]
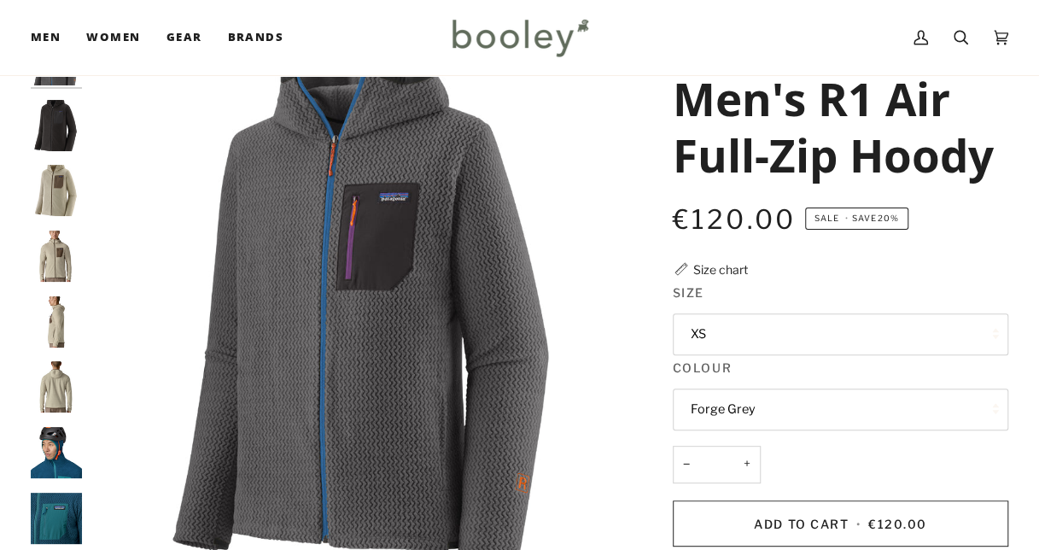
click at [778, 332] on button "XS" at bounding box center [839, 334] width 335 height 42
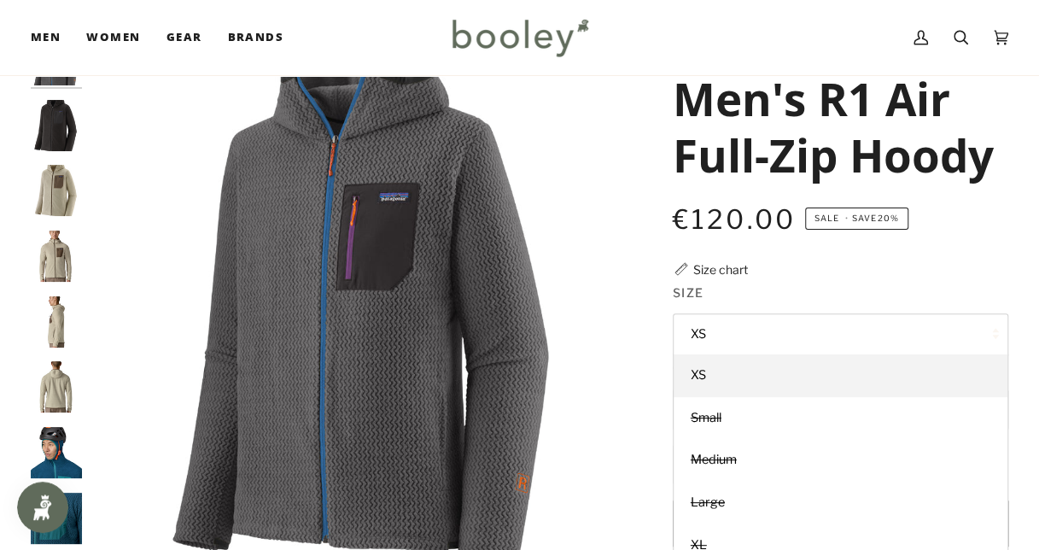
click at [798, 307] on legend "Size" at bounding box center [839, 296] width 335 height 26
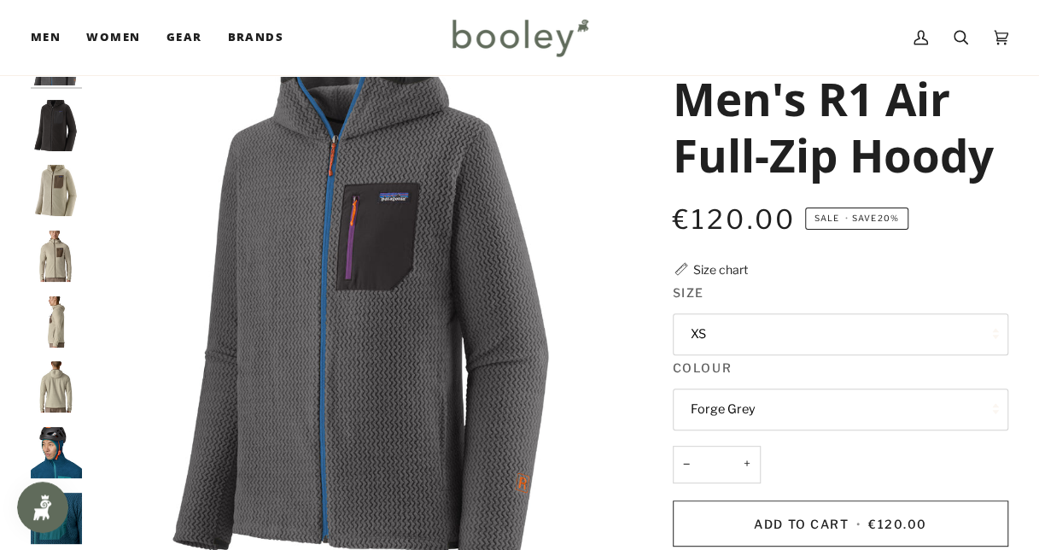
click at [769, 408] on button "Forge Grey" at bounding box center [839, 409] width 335 height 42
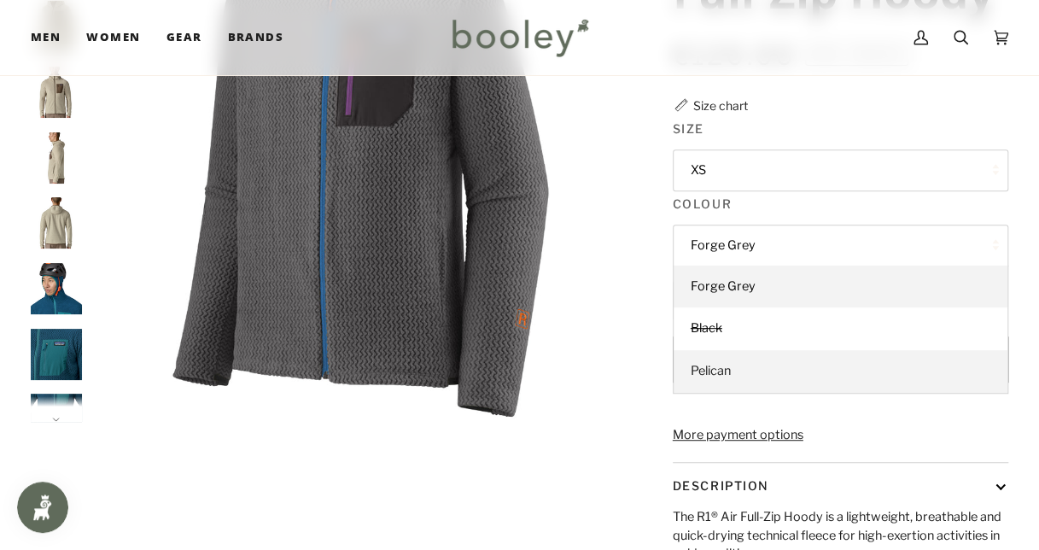
scroll to position [256, 0]
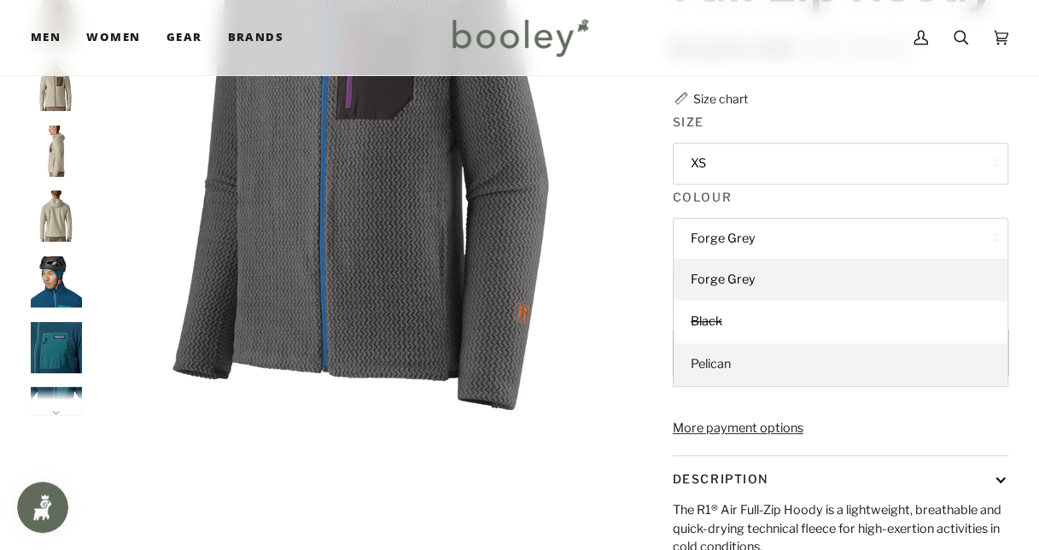
click at [749, 359] on link "Pelican" at bounding box center [840, 364] width 334 height 43
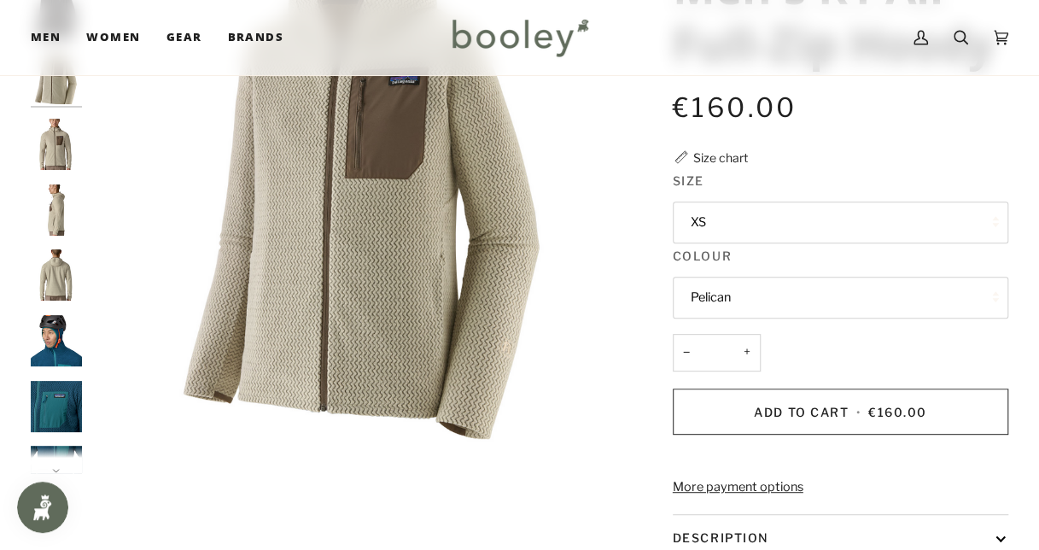
scroll to position [171, 0]
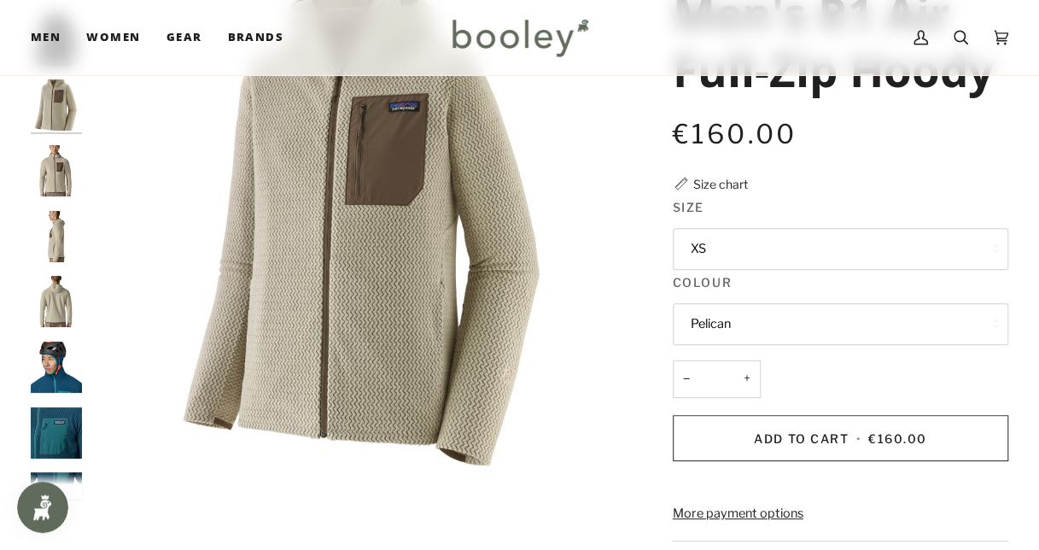
click at [783, 246] on button "XS" at bounding box center [839, 249] width 335 height 42
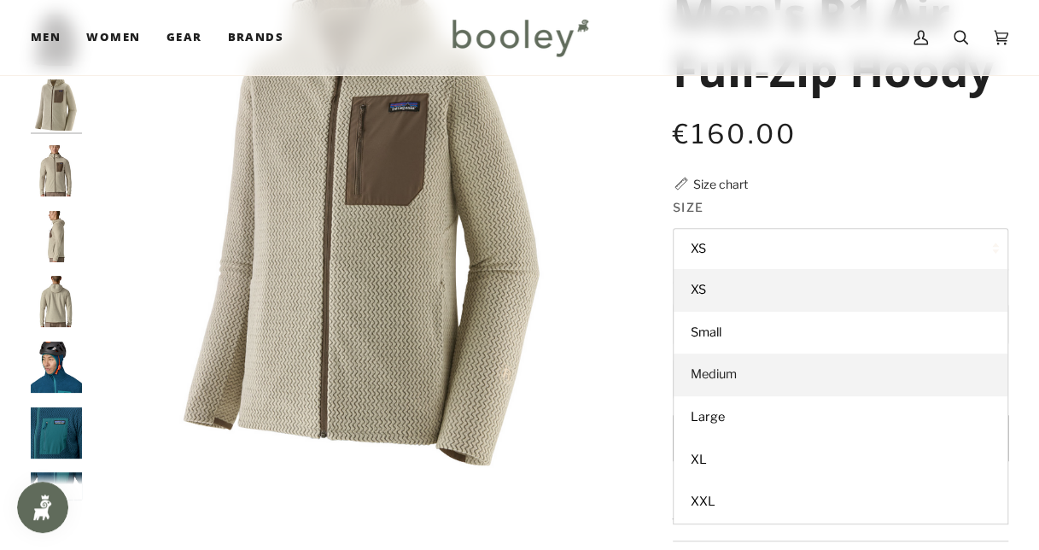
click at [739, 379] on link "Medium" at bounding box center [840, 374] width 334 height 43
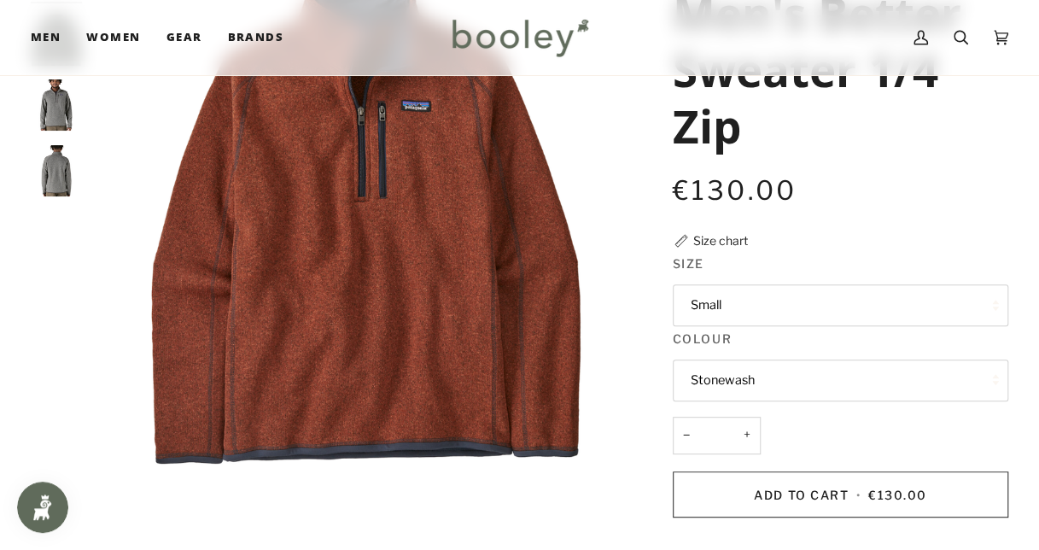
click at [770, 377] on button "Stonewash" at bounding box center [839, 380] width 335 height 42
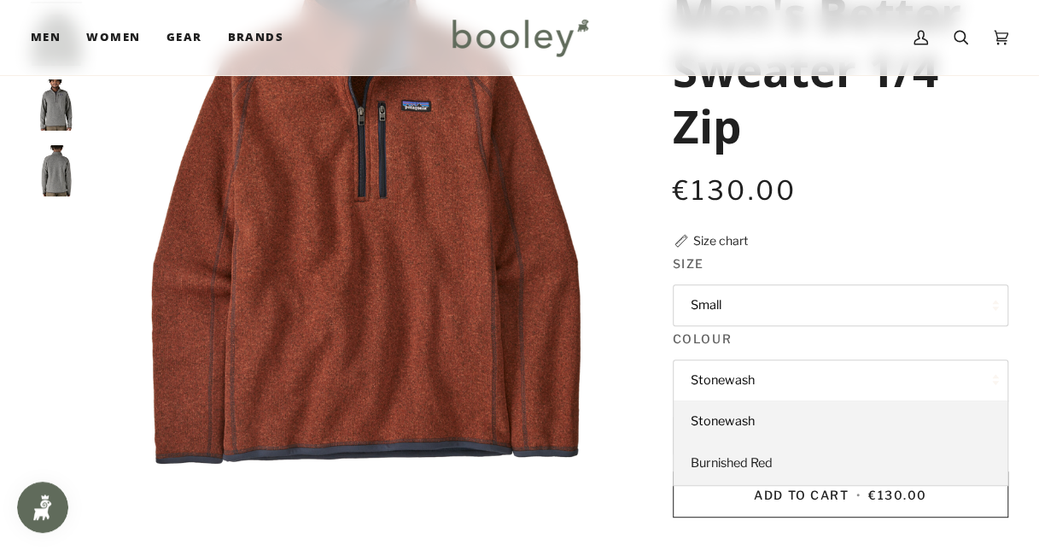
click at [753, 452] on link "Burnished Red" at bounding box center [840, 463] width 334 height 43
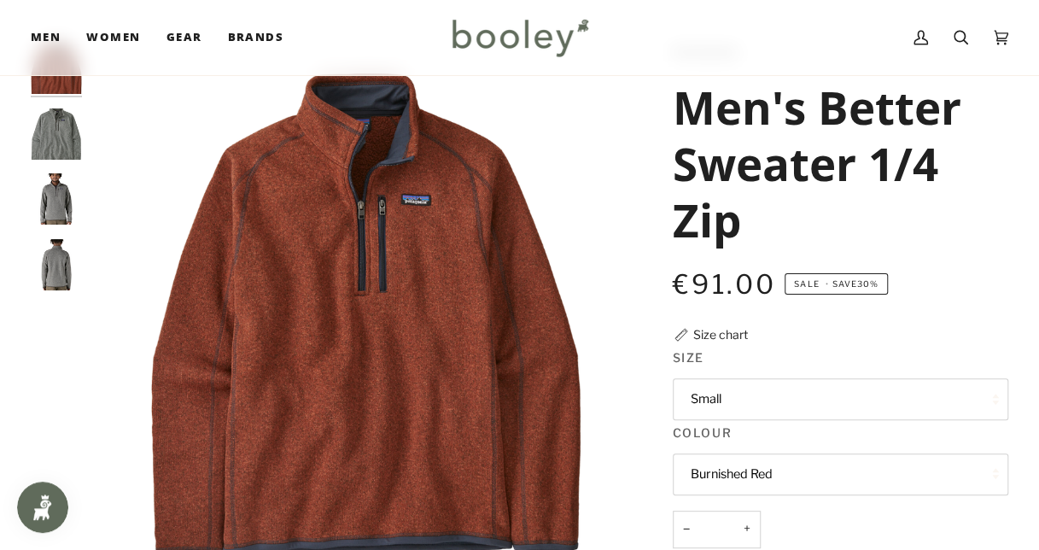
scroll to position [171, 0]
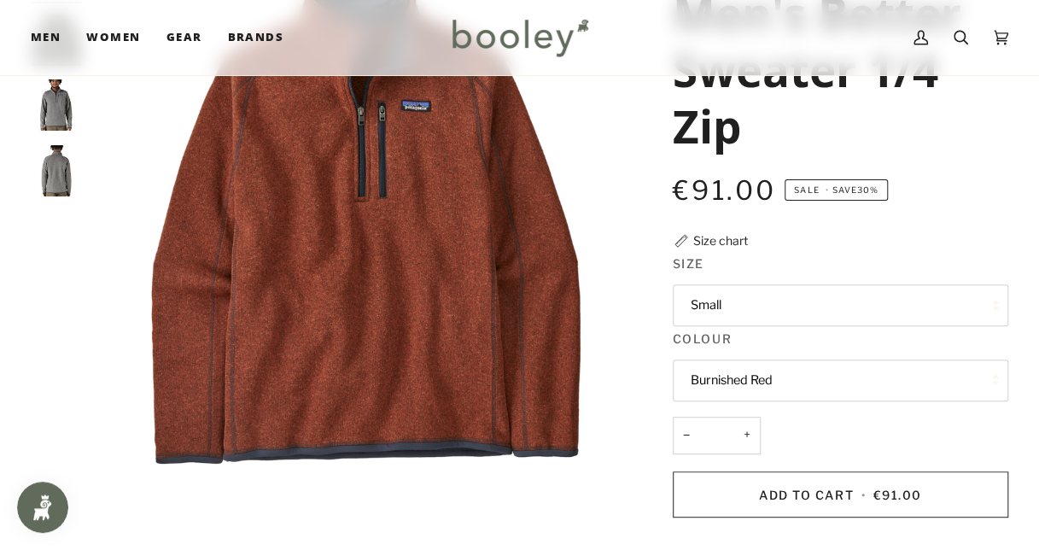
click at [776, 381] on button "Burnished Red" at bounding box center [839, 380] width 335 height 42
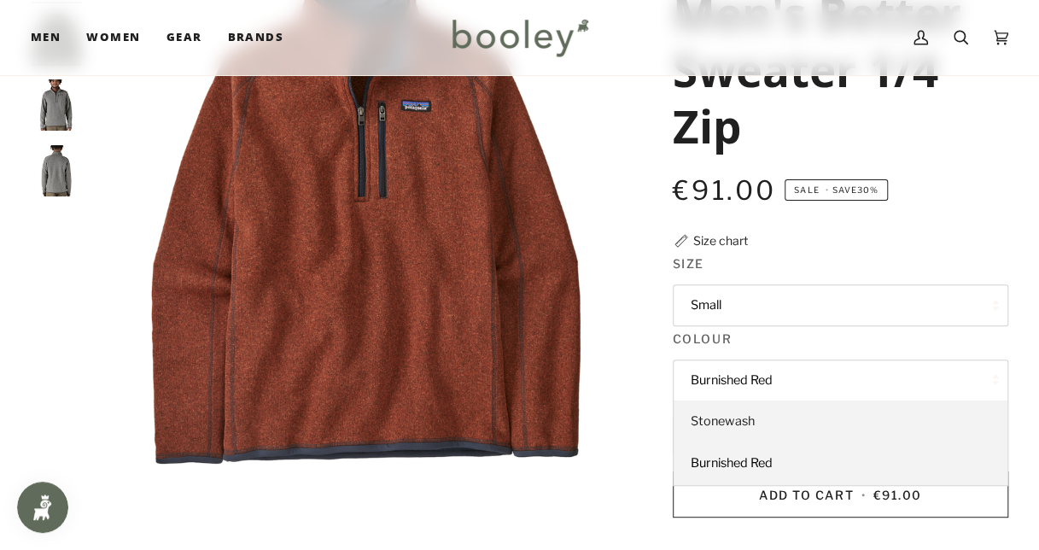
click at [761, 416] on link "Stonewash" at bounding box center [840, 421] width 334 height 43
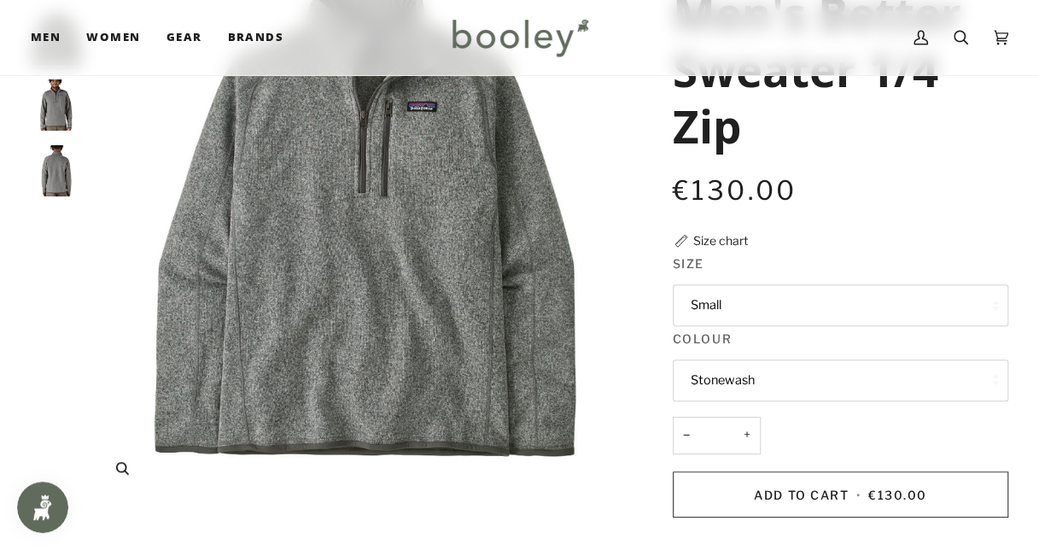
scroll to position [85, 0]
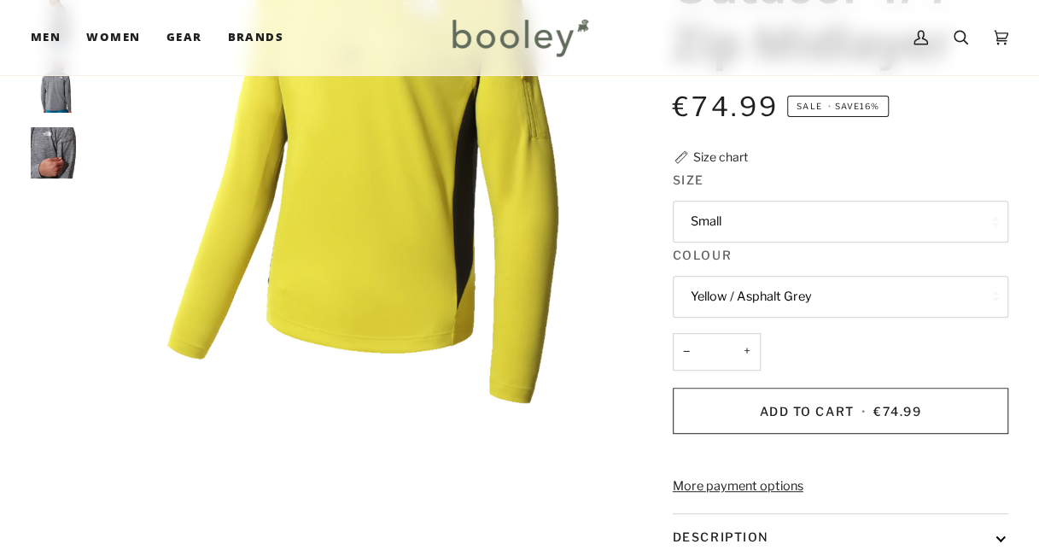
scroll to position [256, 0]
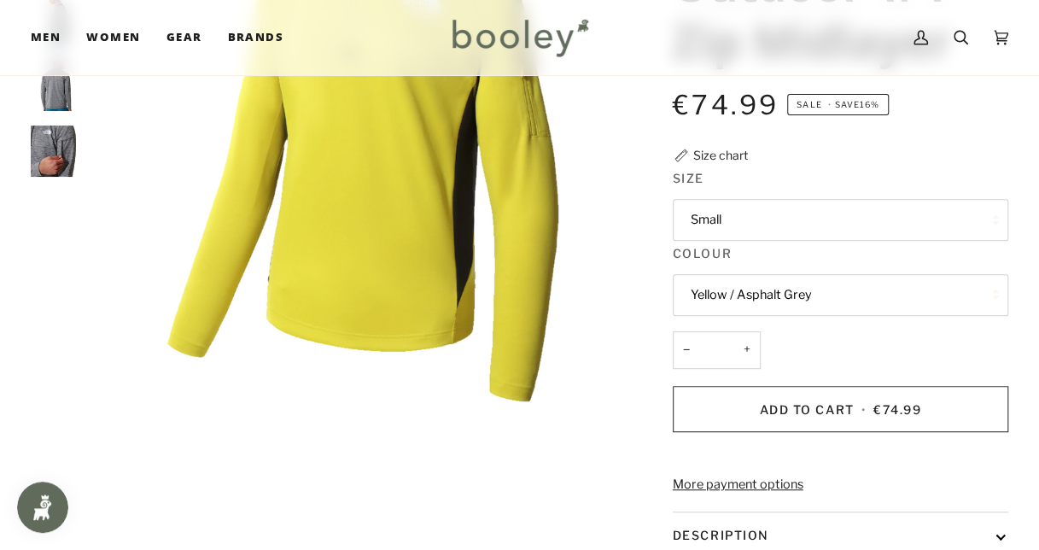
click at [764, 294] on button "Yellow / Asphalt Grey" at bounding box center [839, 295] width 335 height 42
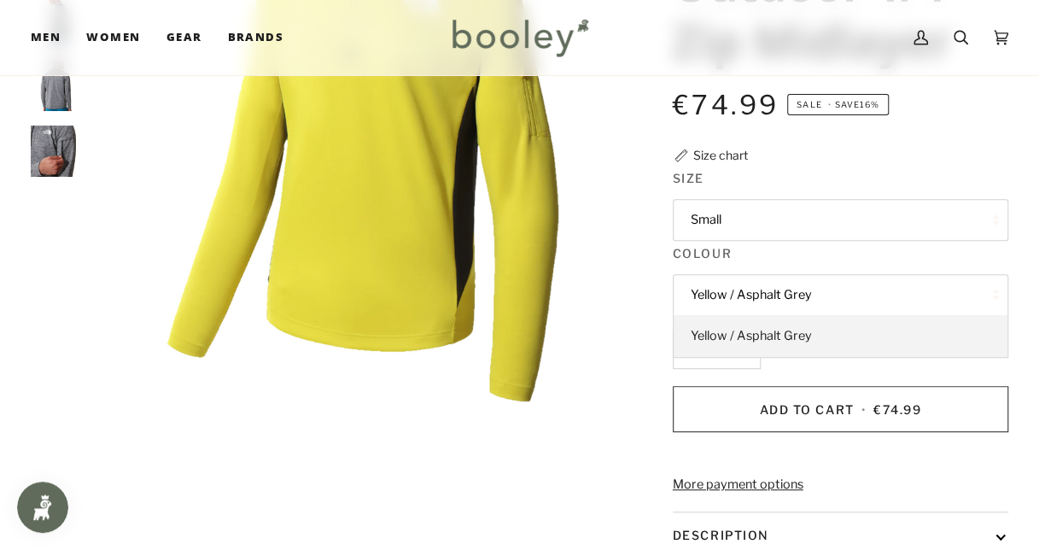
click at [756, 338] on span "Yellow / Asphalt Grey" at bounding box center [750, 335] width 121 height 15
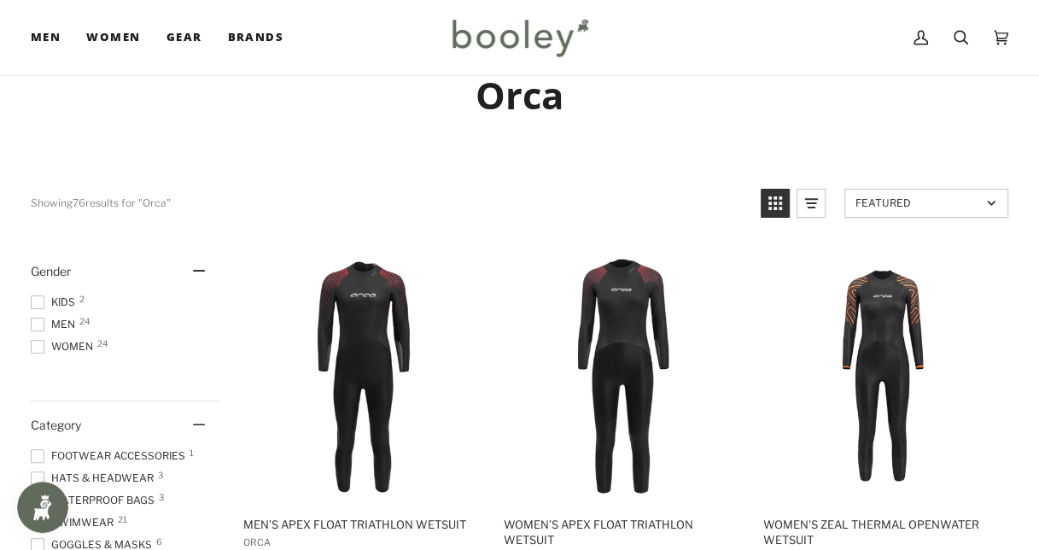
scroll to position [85, 0]
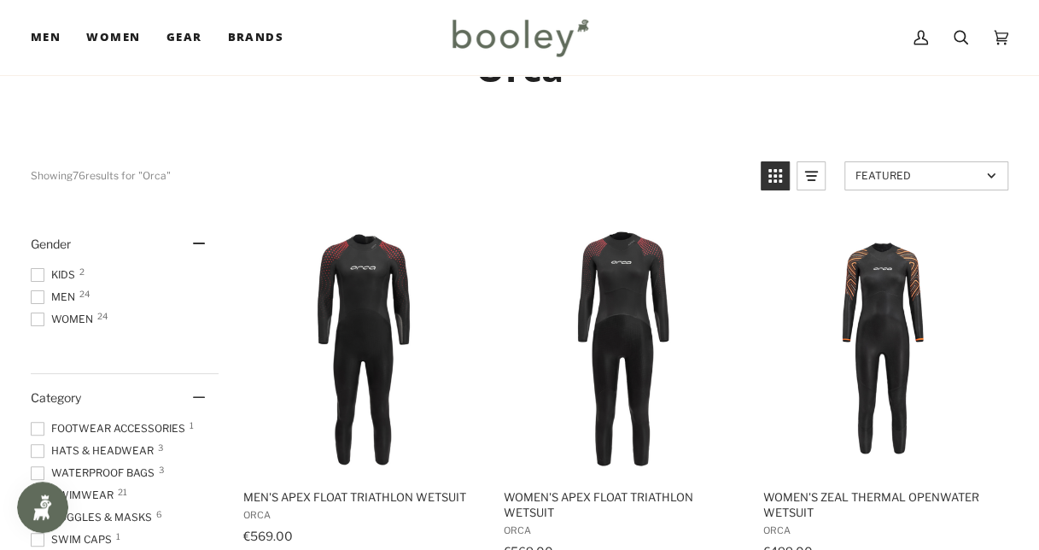
click at [39, 295] on span at bounding box center [38, 297] width 14 height 14
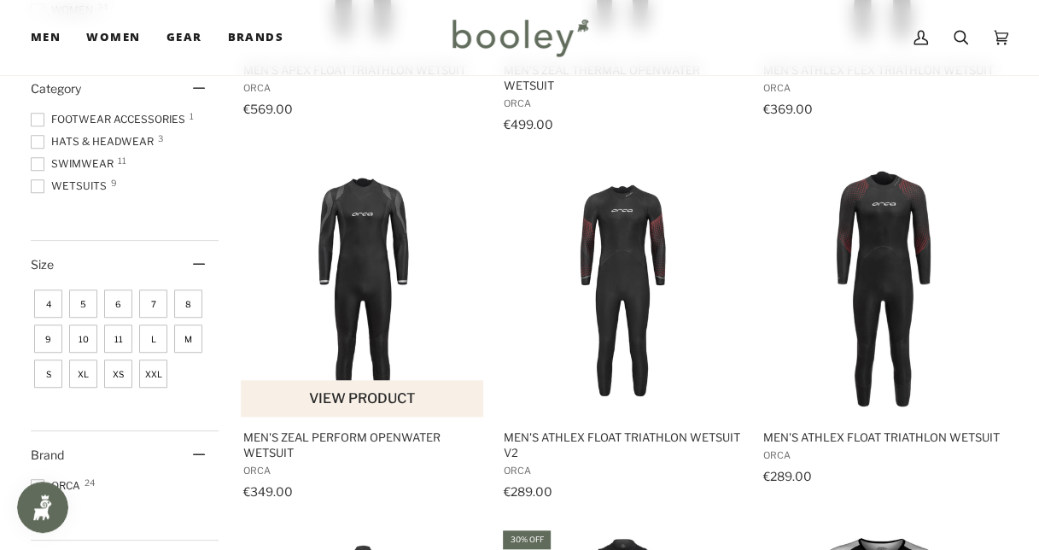
scroll to position [597, 0]
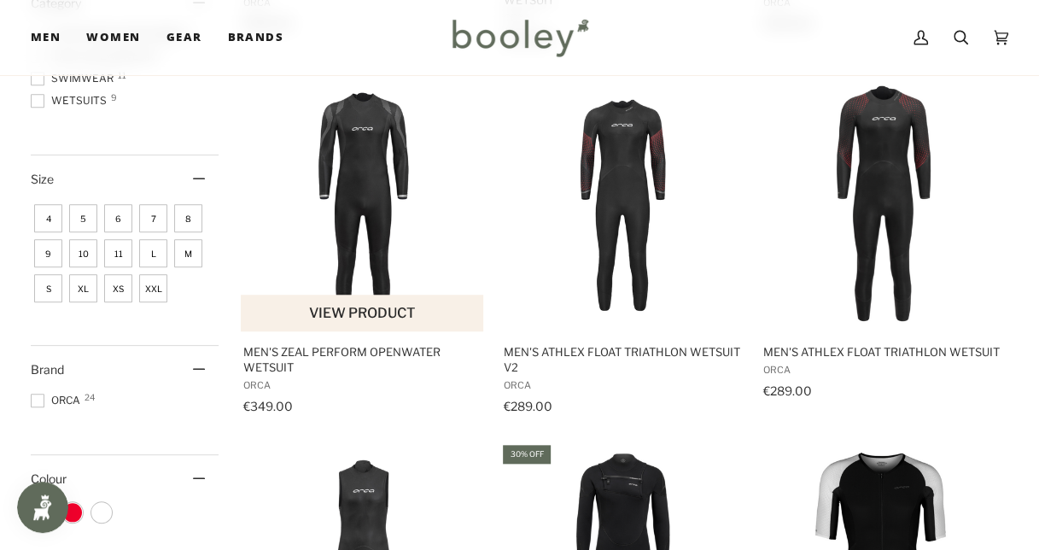
click at [345, 314] on button "View product" at bounding box center [362, 312] width 242 height 37
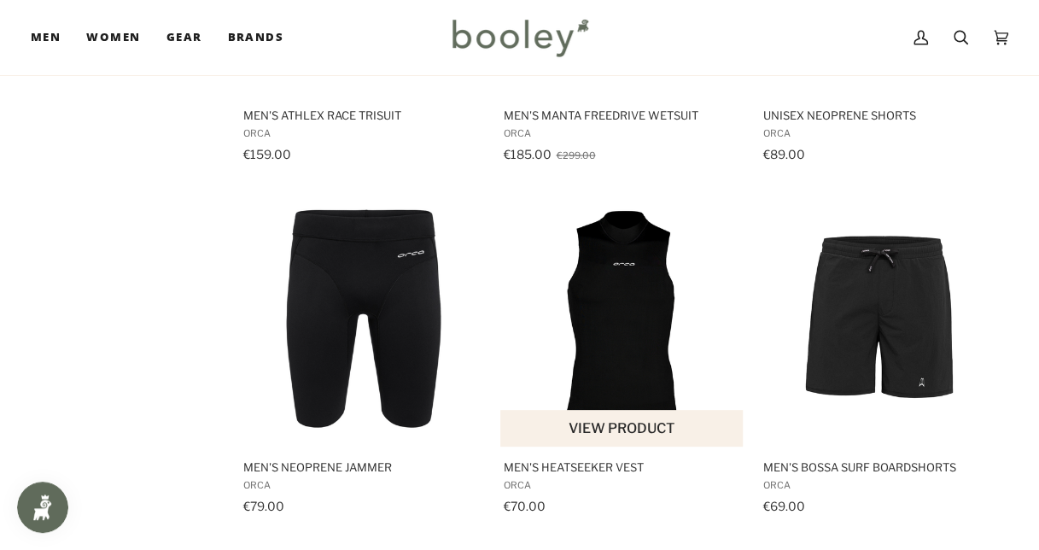
scroll to position [1707, 0]
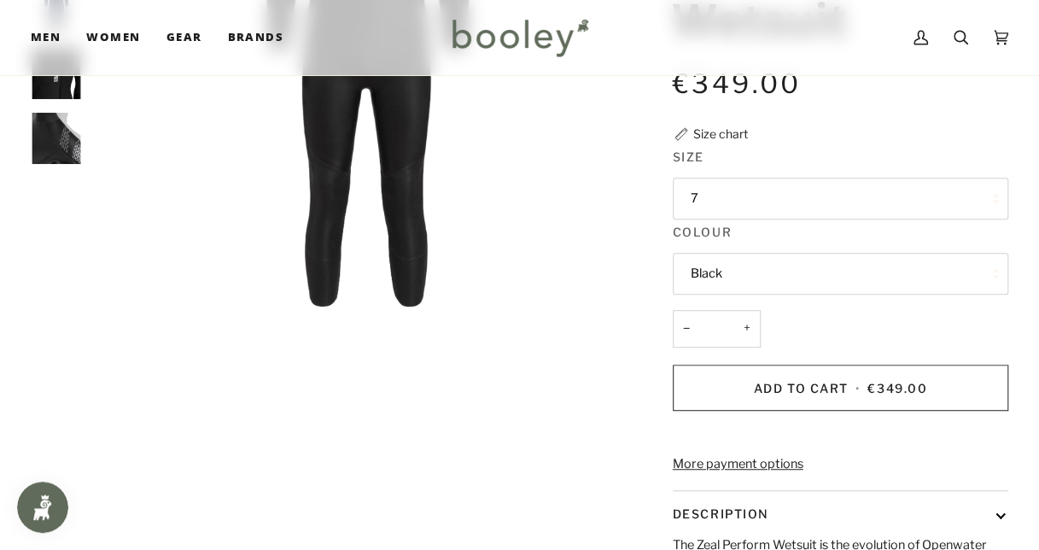
scroll to position [341, 0]
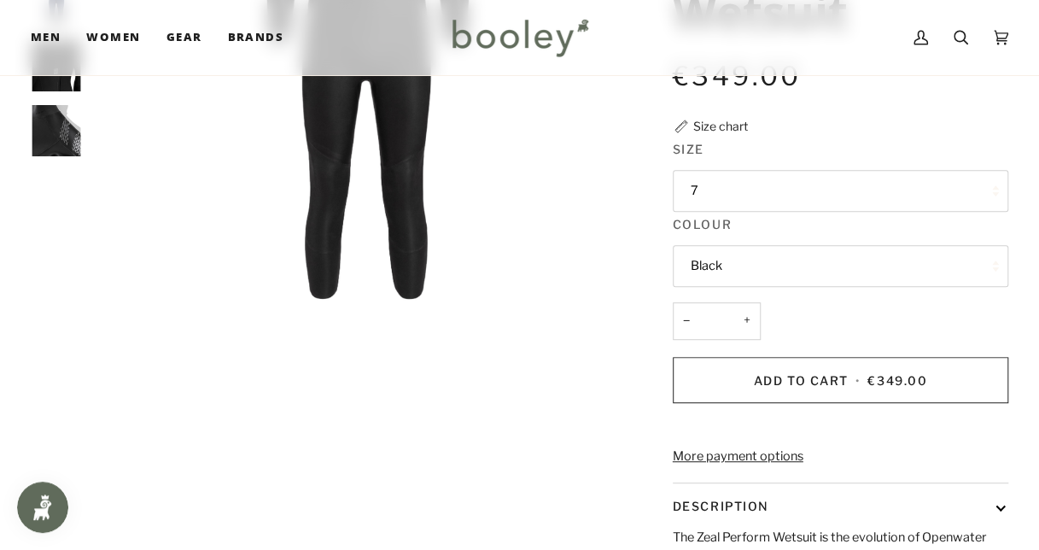
click at [754, 265] on button "Black" at bounding box center [839, 266] width 335 height 42
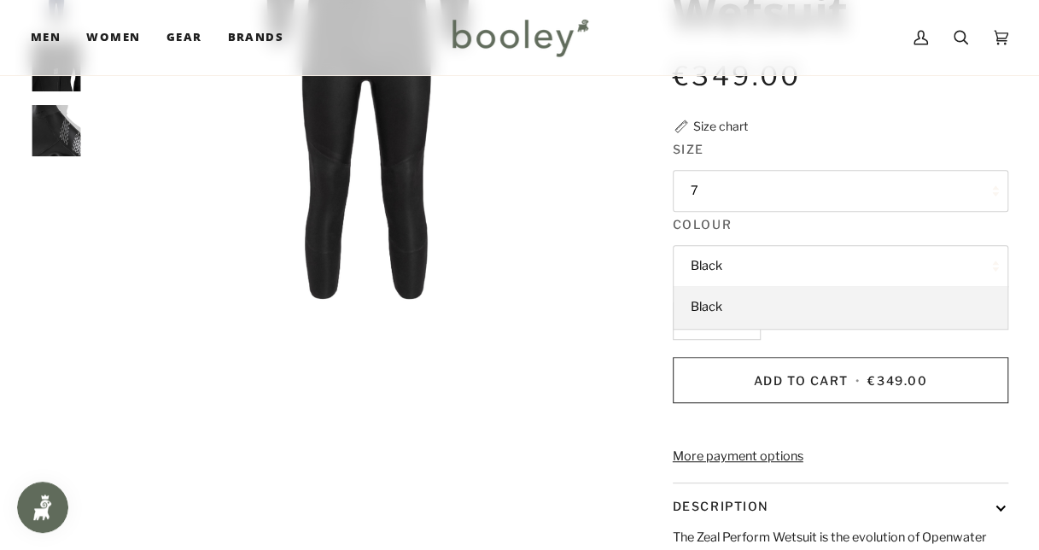
click at [771, 259] on button "Black" at bounding box center [839, 266] width 335 height 42
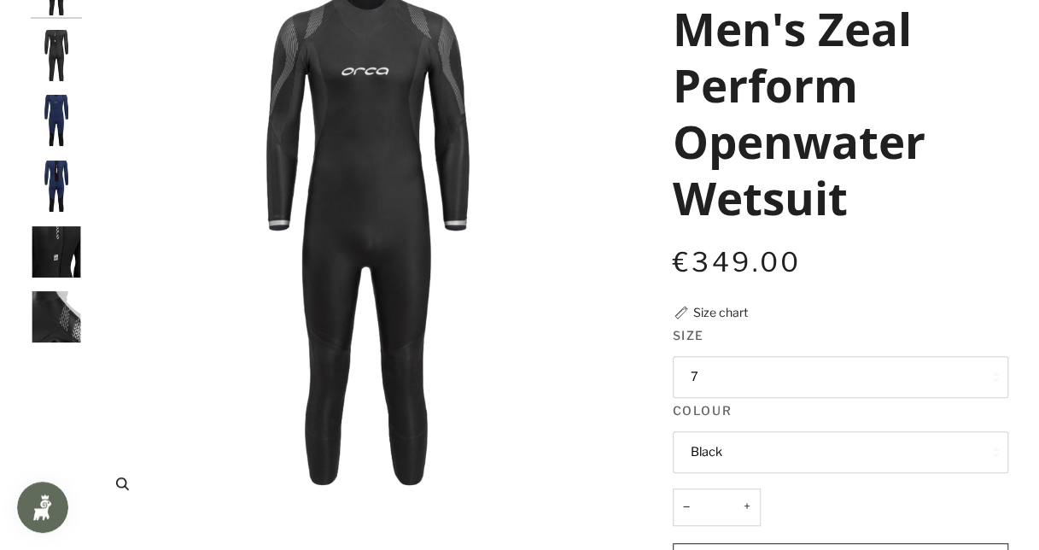
scroll to position [0, 0]
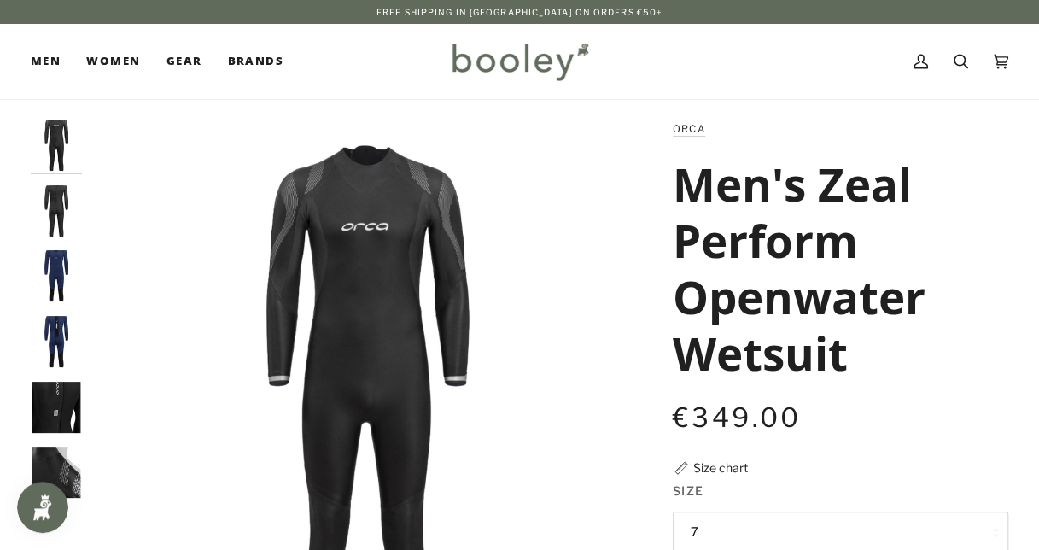
click at [44, 210] on img "Orca Men's Zeal Perform Openwater Wetsuit Black - Booley Galway" at bounding box center [56, 210] width 51 height 51
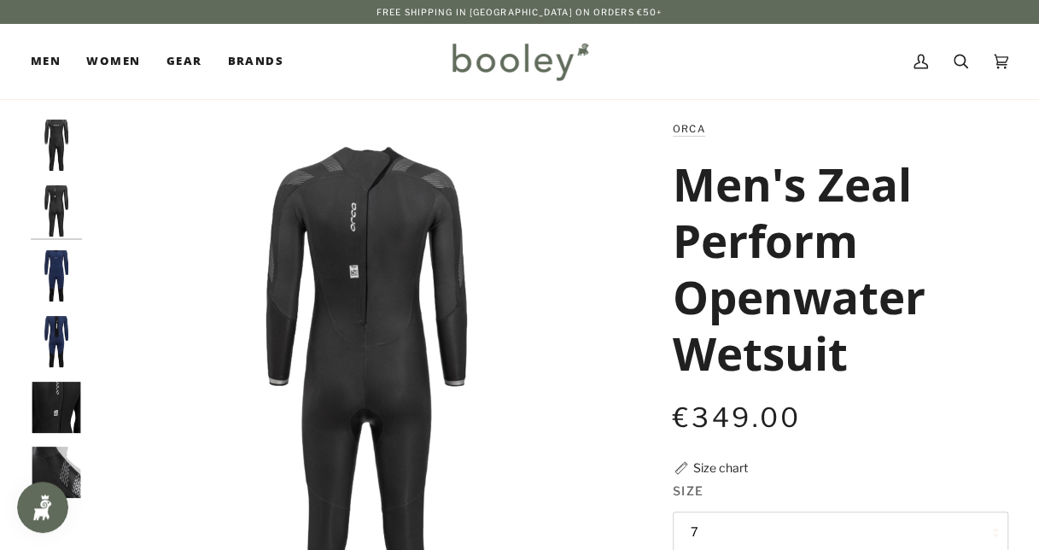
click at [57, 274] on img "Orca Men's Zeal Perform Openwater Wetsuit Black - Booley Galway" at bounding box center [56, 275] width 51 height 51
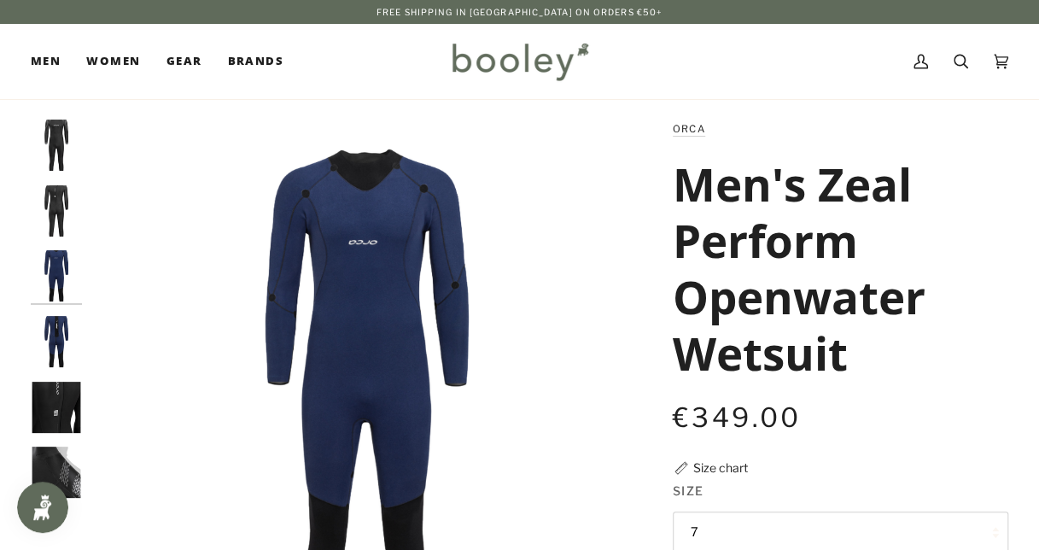
click at [55, 319] on img "Orca Men's Zeal Perform Openwater Wetsuit Black - Booley Galway" at bounding box center [56, 341] width 51 height 51
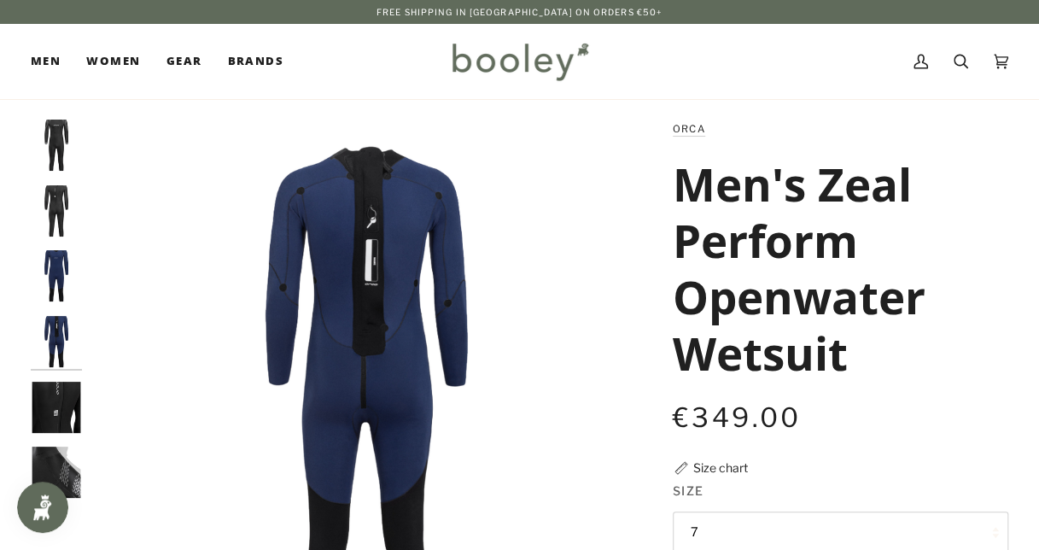
click at [49, 384] on img "Orca Men's Zeal Perform Openwater Wetsuit Black - Booley Galway" at bounding box center [56, 406] width 51 height 51
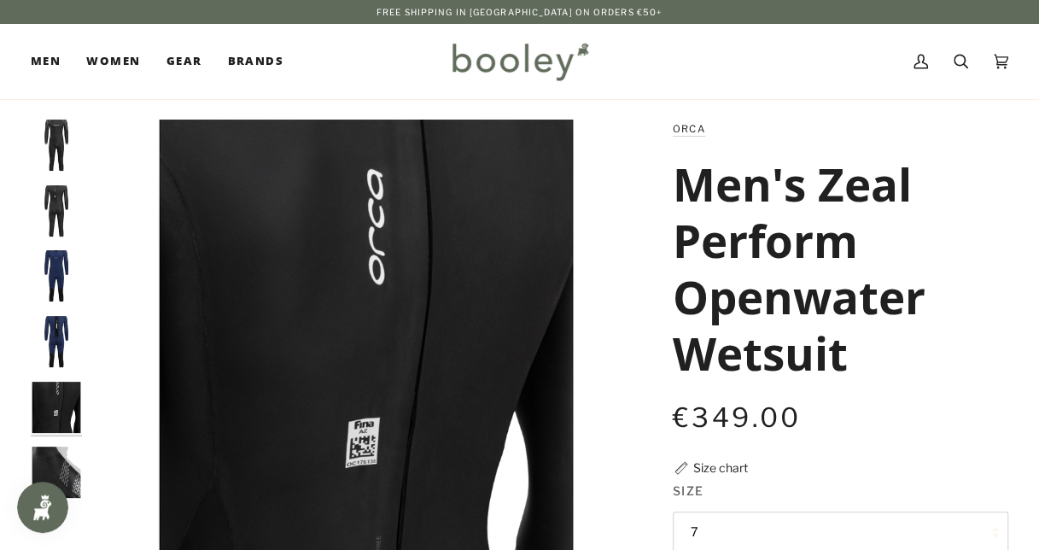
click at [67, 147] on img "Orca Men's Zeal Perform Openwater Wetsuit Black - Booley Galway" at bounding box center [56, 144] width 51 height 51
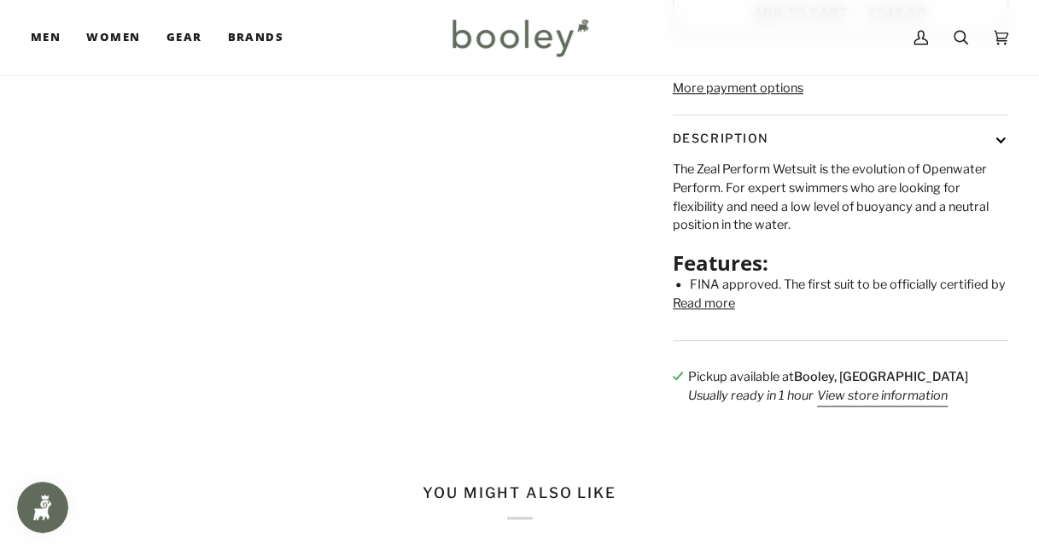
scroll to position [683, 0]
